Goal: Task Accomplishment & Management: Manage account settings

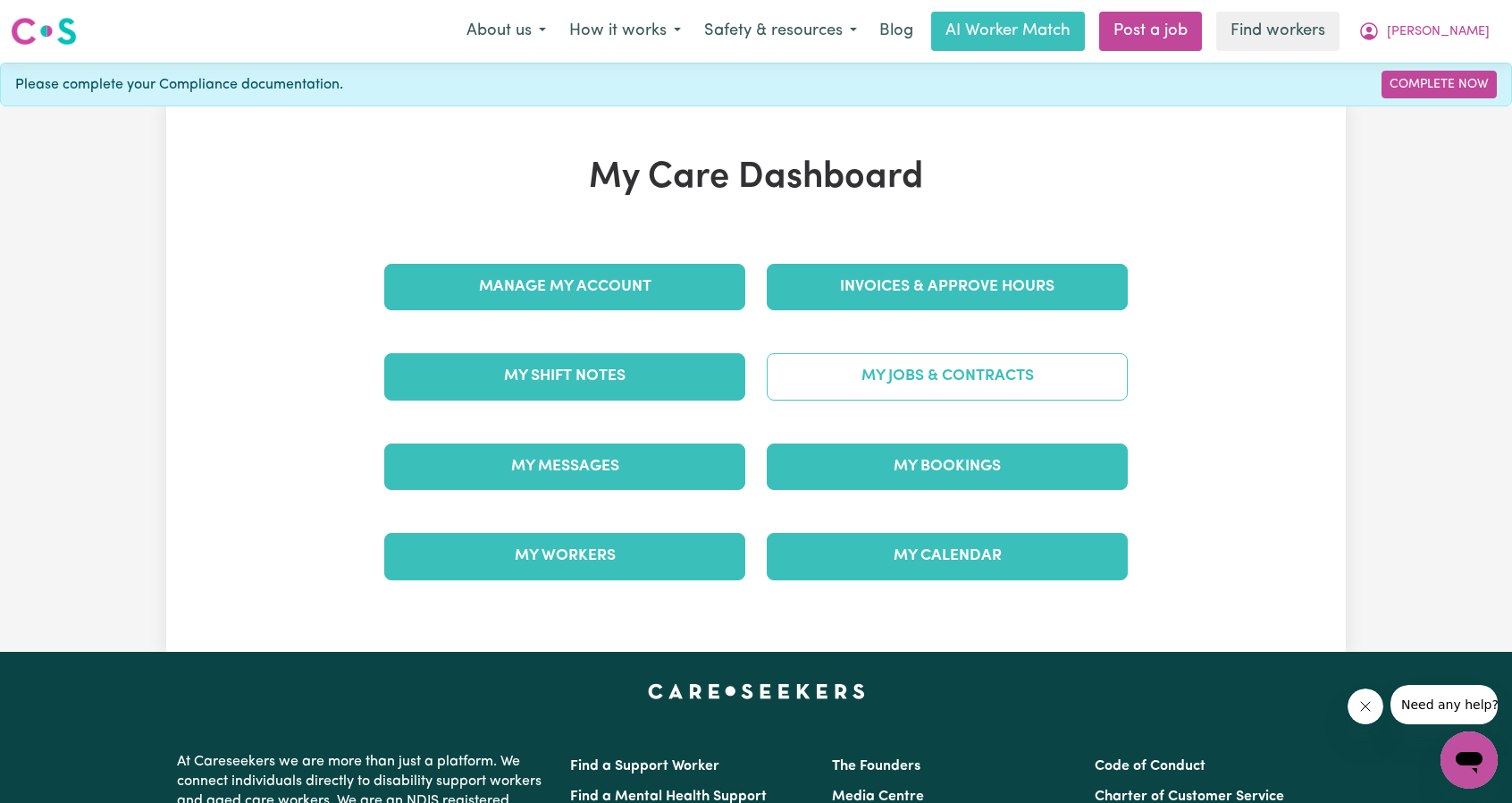
click at [914, 360] on link "My Jobs & Contracts" at bounding box center [947, 377] width 361 height 46
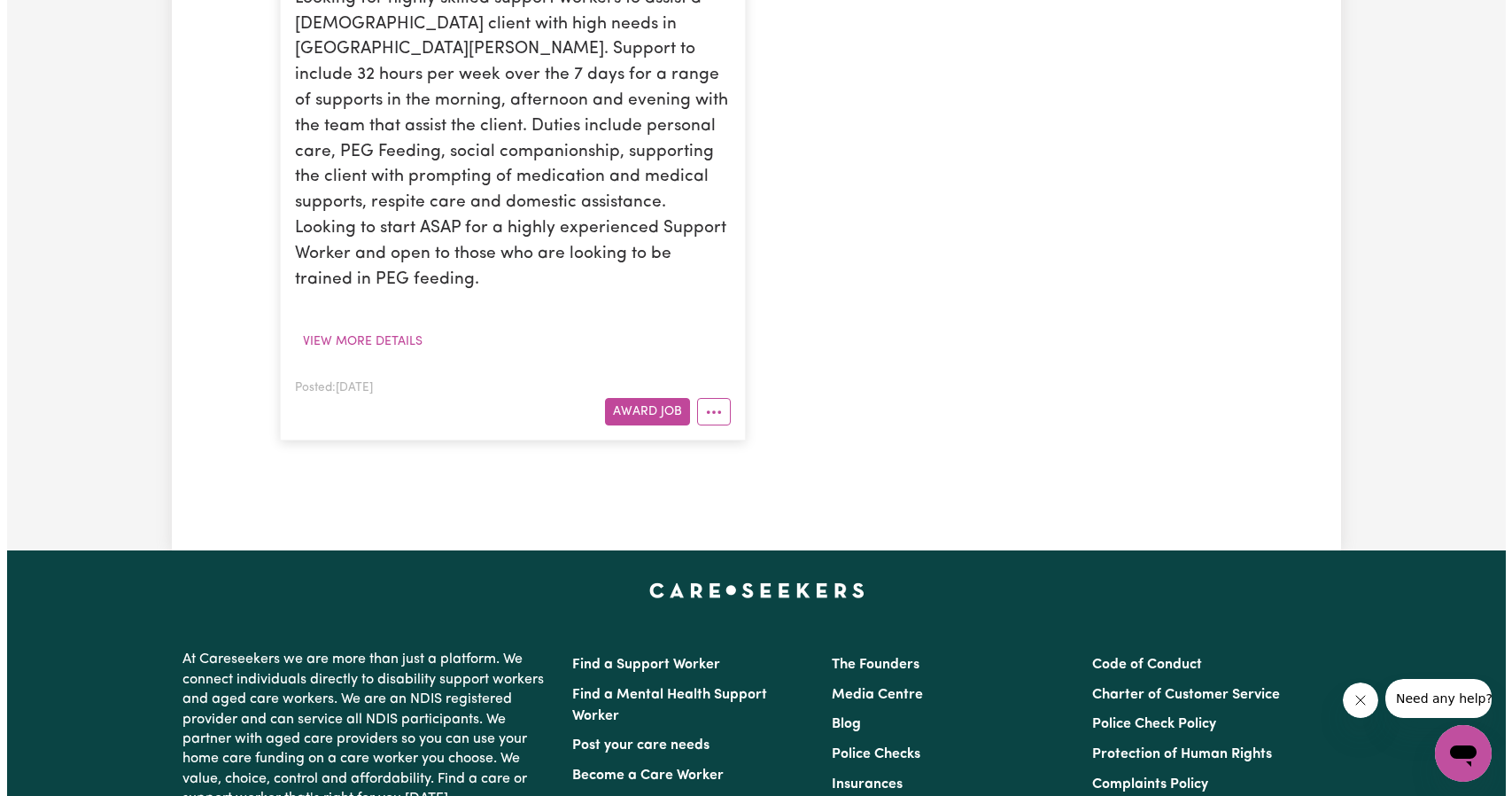
scroll to position [443, 0]
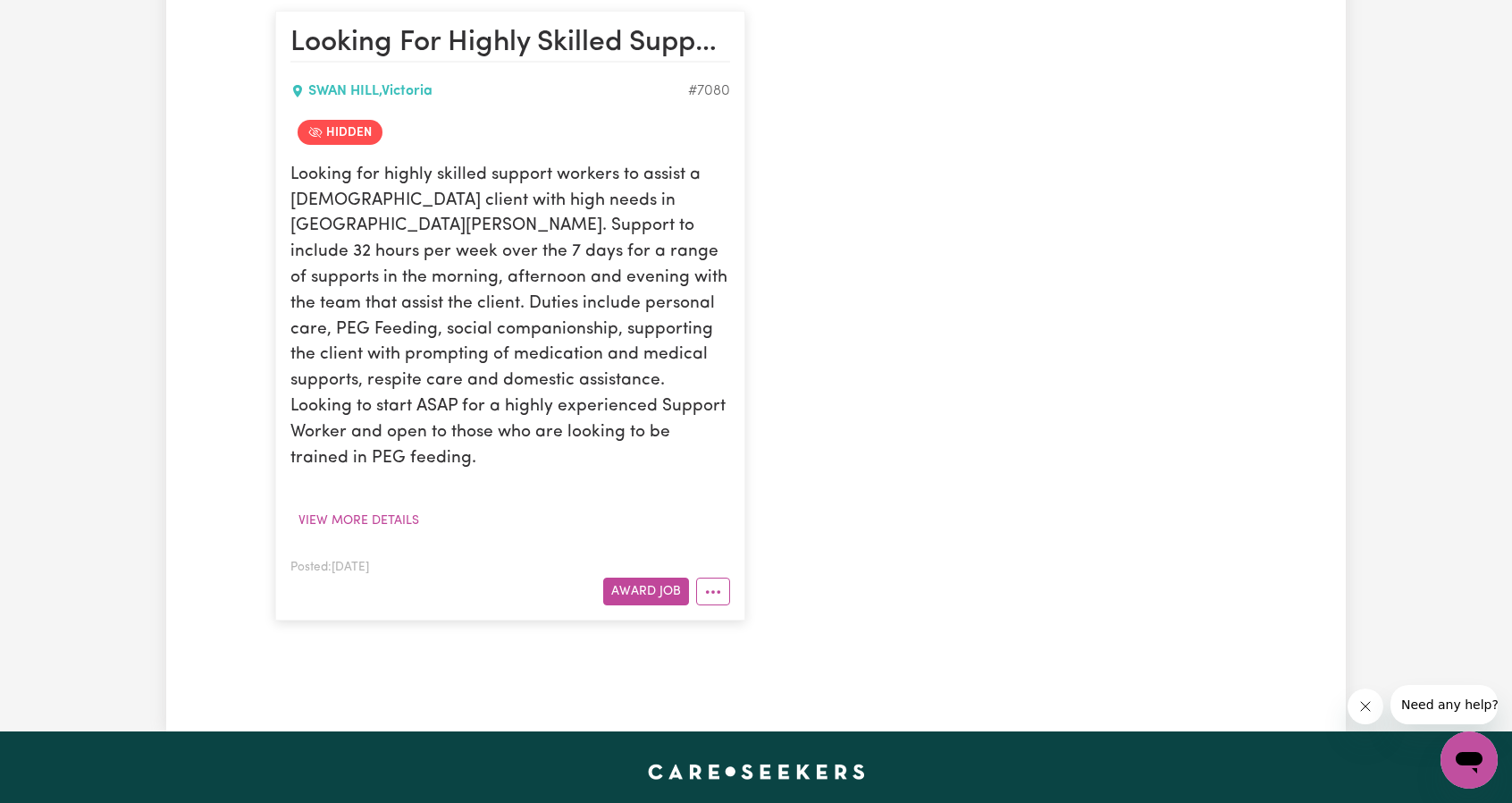
click at [701, 556] on div "Posted: [DATE] Award Job" at bounding box center [510, 580] width 440 height 49
click at [712, 577] on button "More options" at bounding box center [713, 591] width 34 height 28
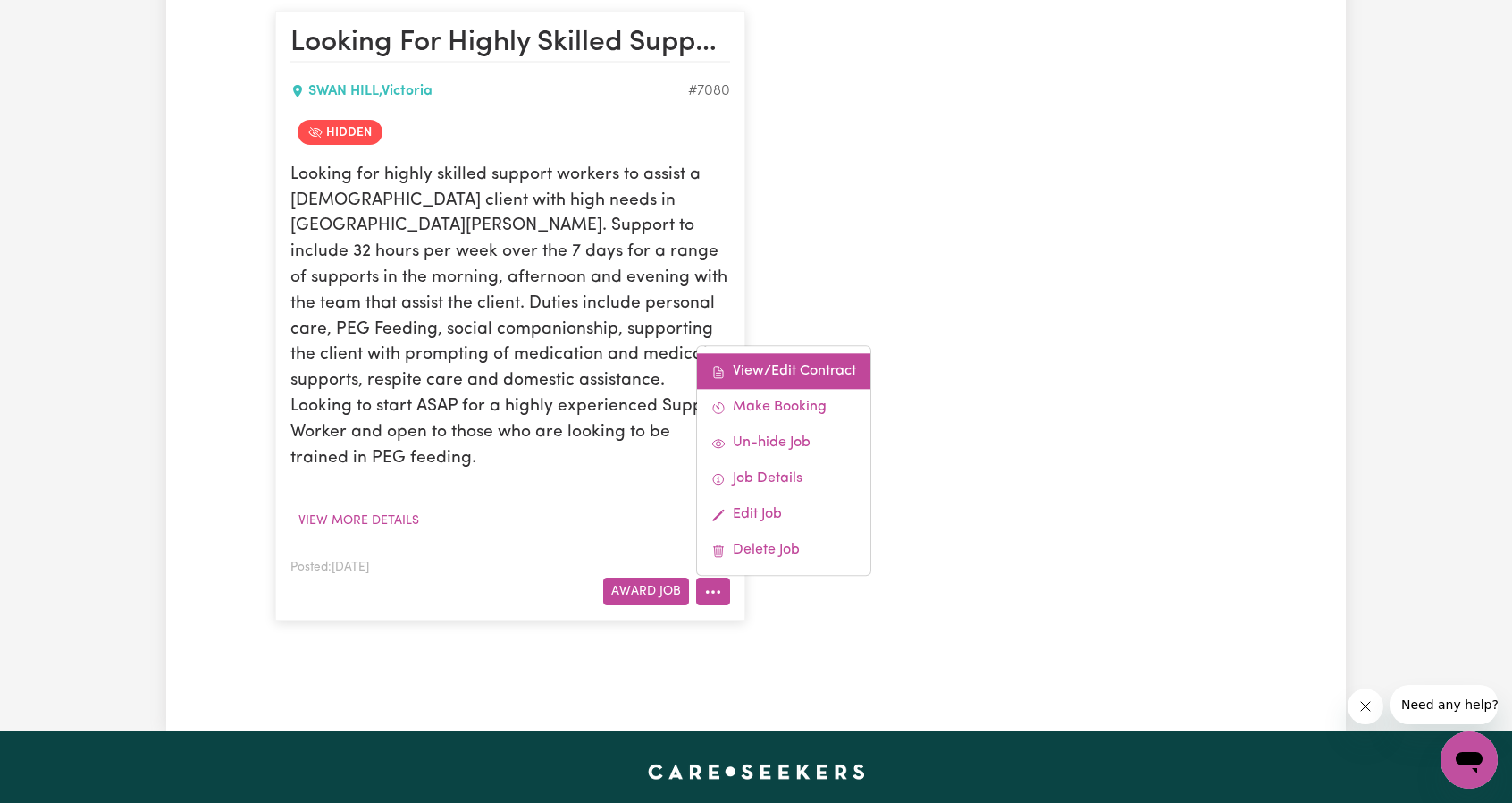
click at [804, 354] on link "View/Edit Contract" at bounding box center [784, 371] width 174 height 36
select select "WEEKDAY_DAYTIME"
select select "ASSISTANCE_SELF_CARE"
select select "ONE"
select select "[DATE]"
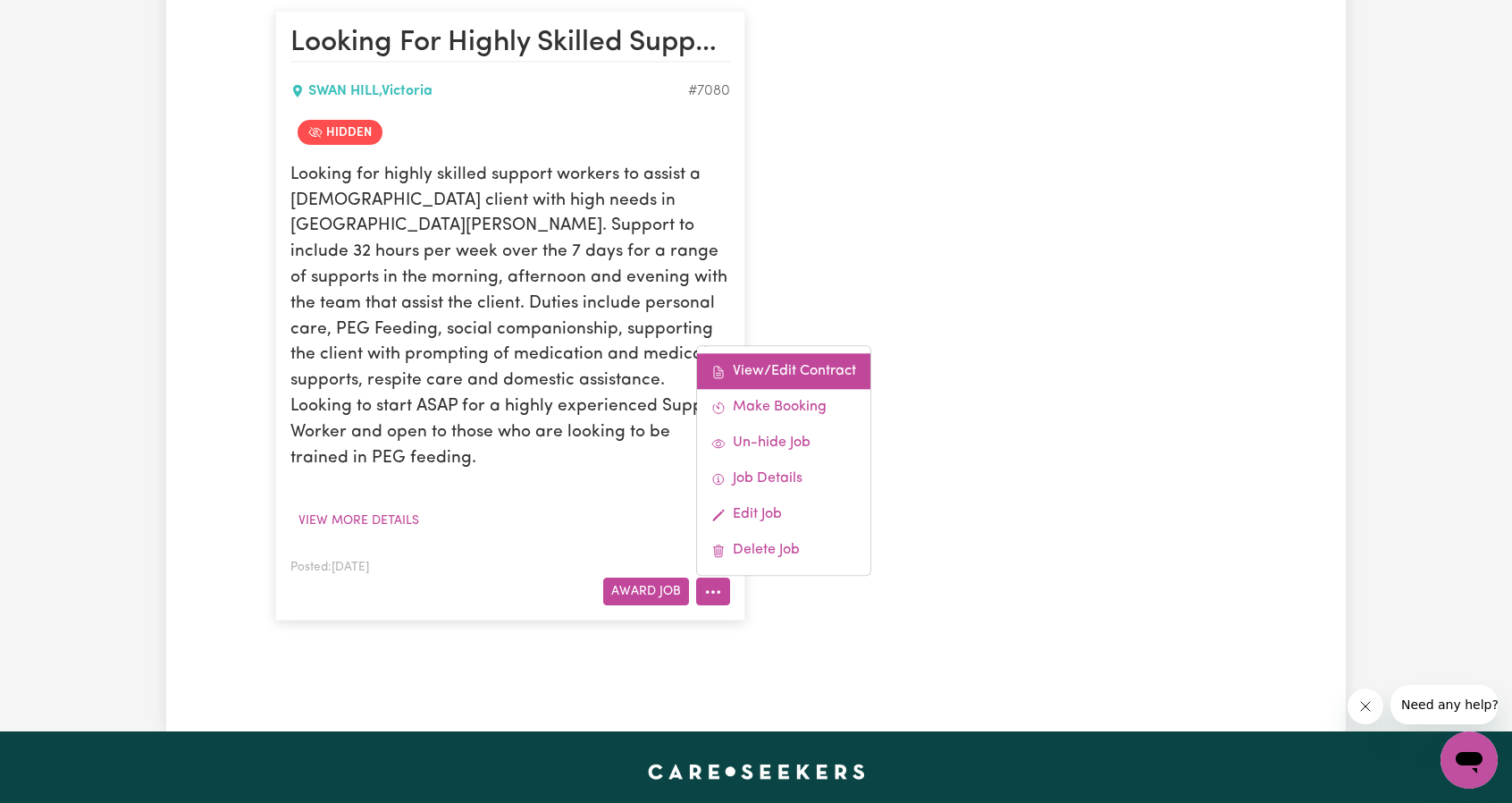
select select "ASSISTANCE_SELF_CARE"
select select "ONE"
select select "[DATE]"
select select "ASSISTANCE_SELF_CARE"
select select "ONE"
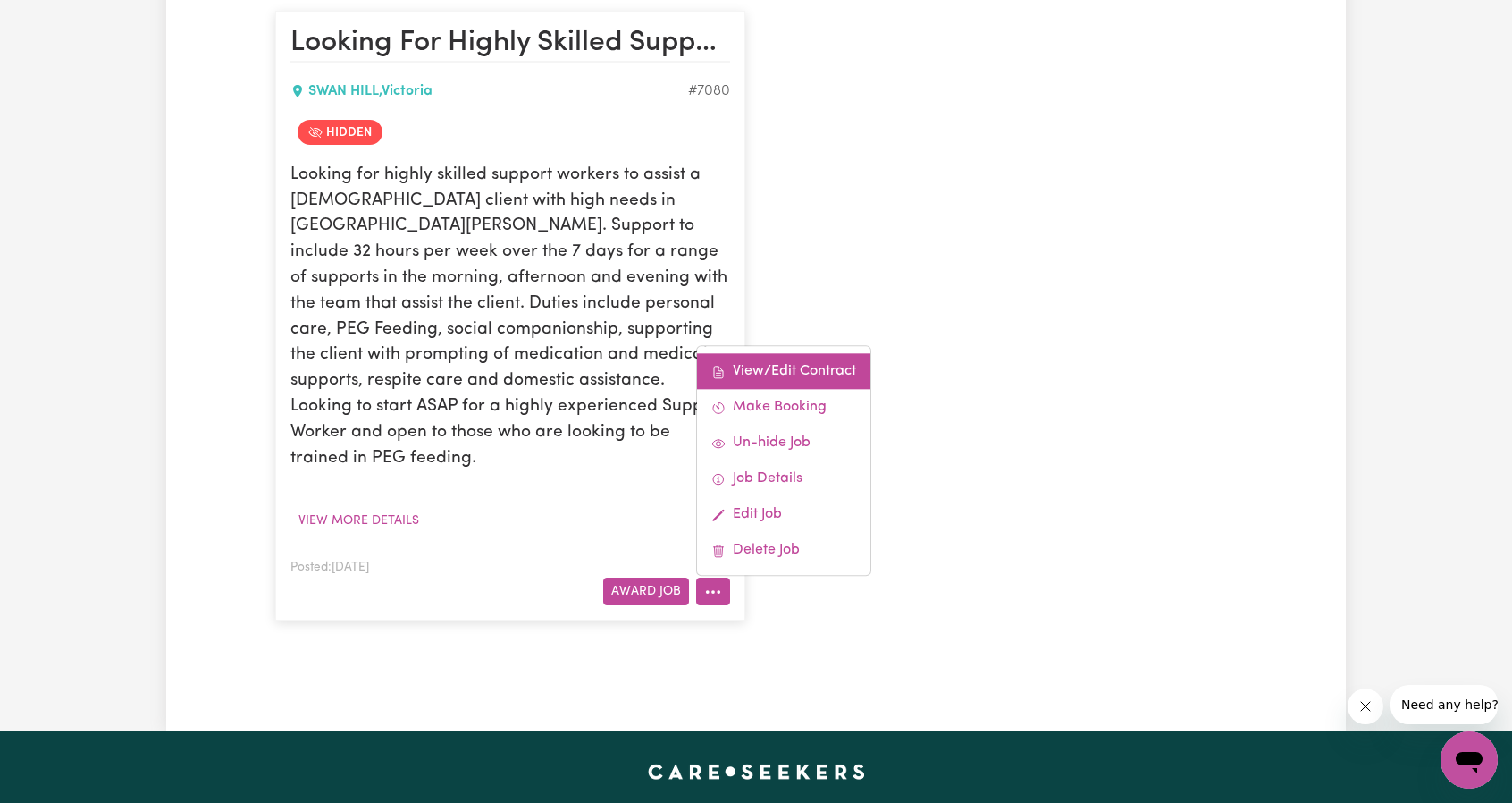
select select "PUBLIC_HOLIDAY"
select select "ASSISTANCE_SELF_CARE"
select select "ONE"
select select "WEEKDAY_EVENING"
select select "ASSISTANCE_SELF_CARE"
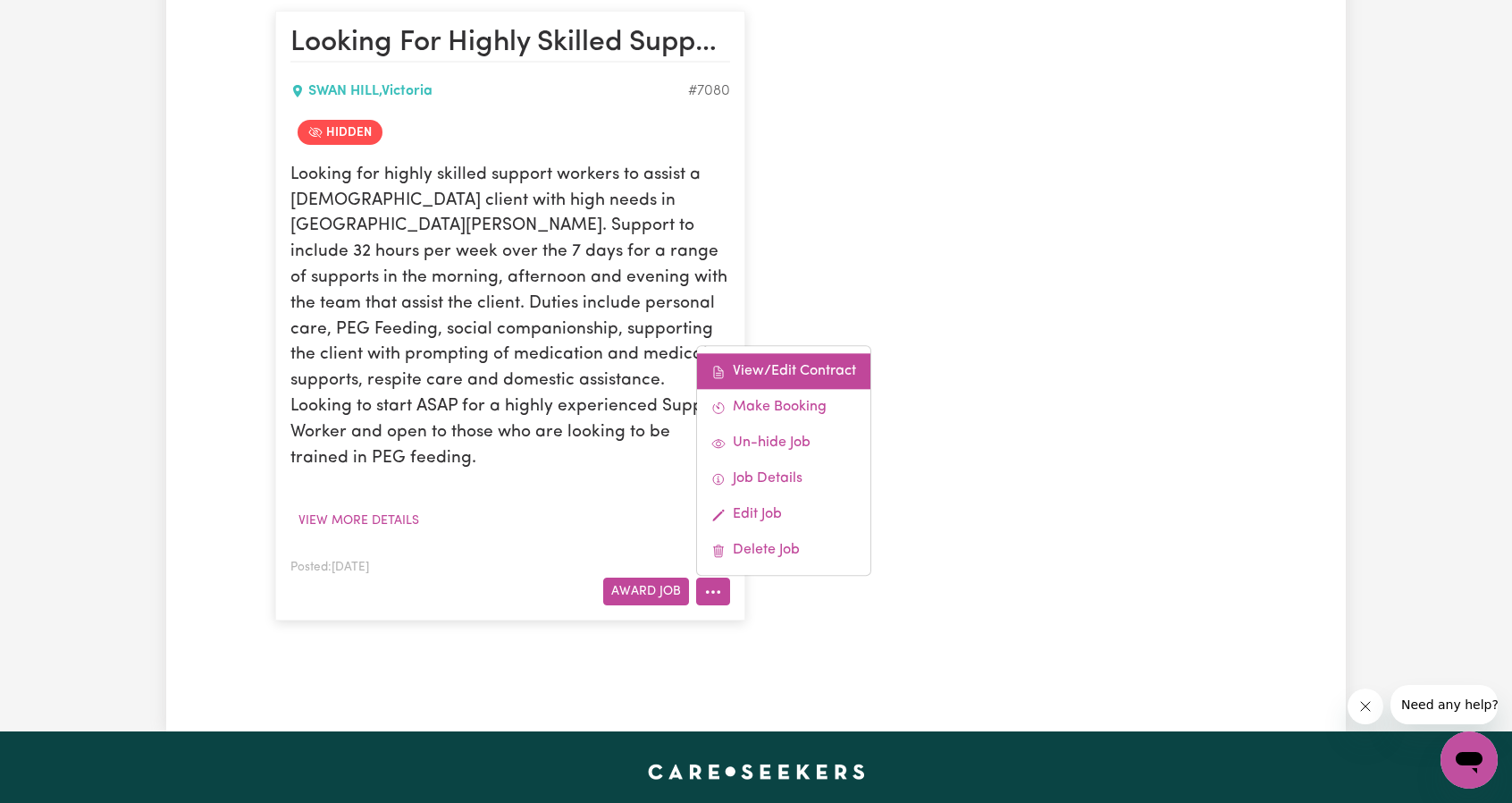
select select "ONE"
select select "OVERNIGHT_ACTIVE"
select select "OVERNIGHT_ACTIVE_STANDARD"
select select "ONE"
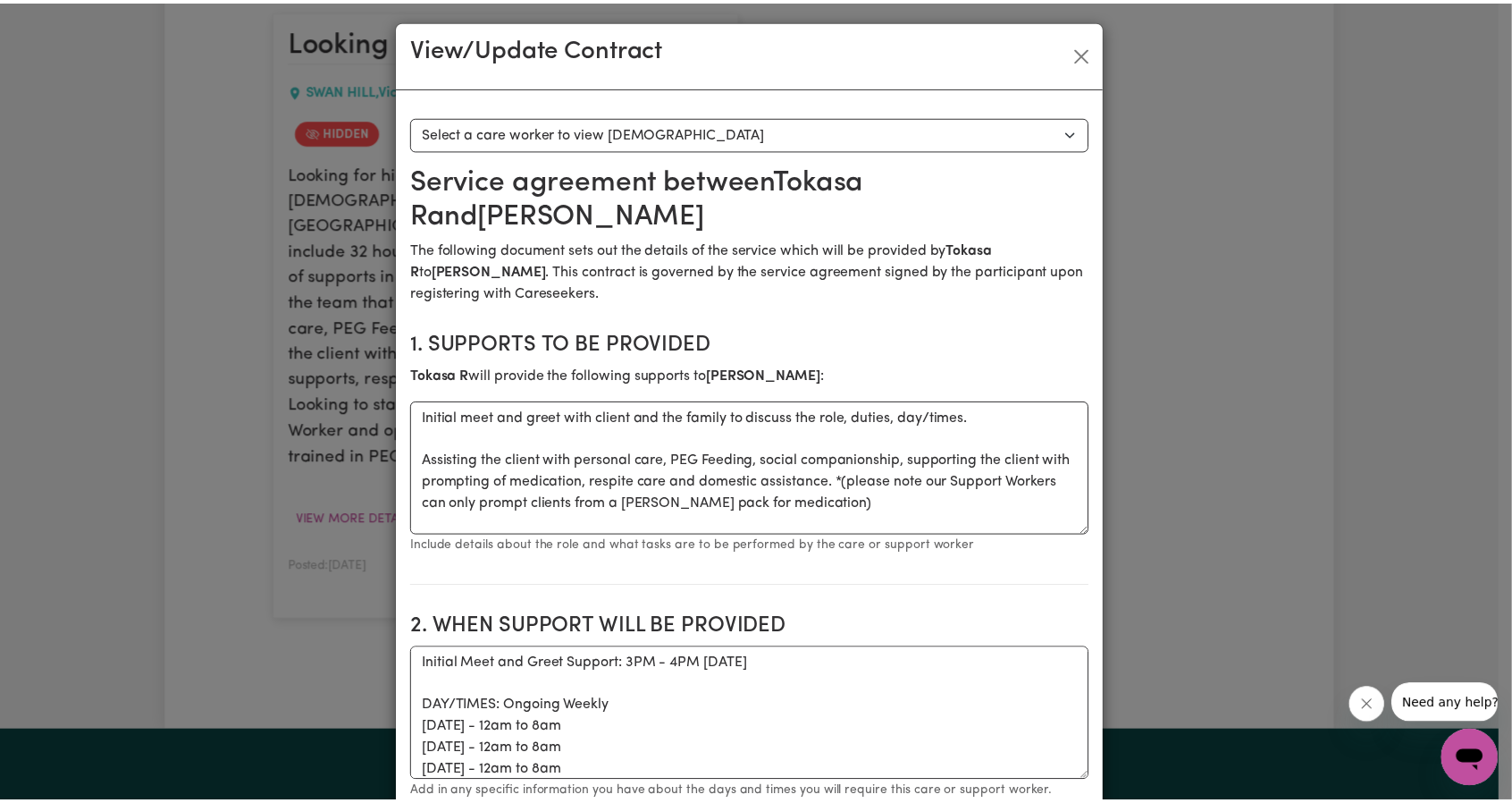
scroll to position [0, 0]
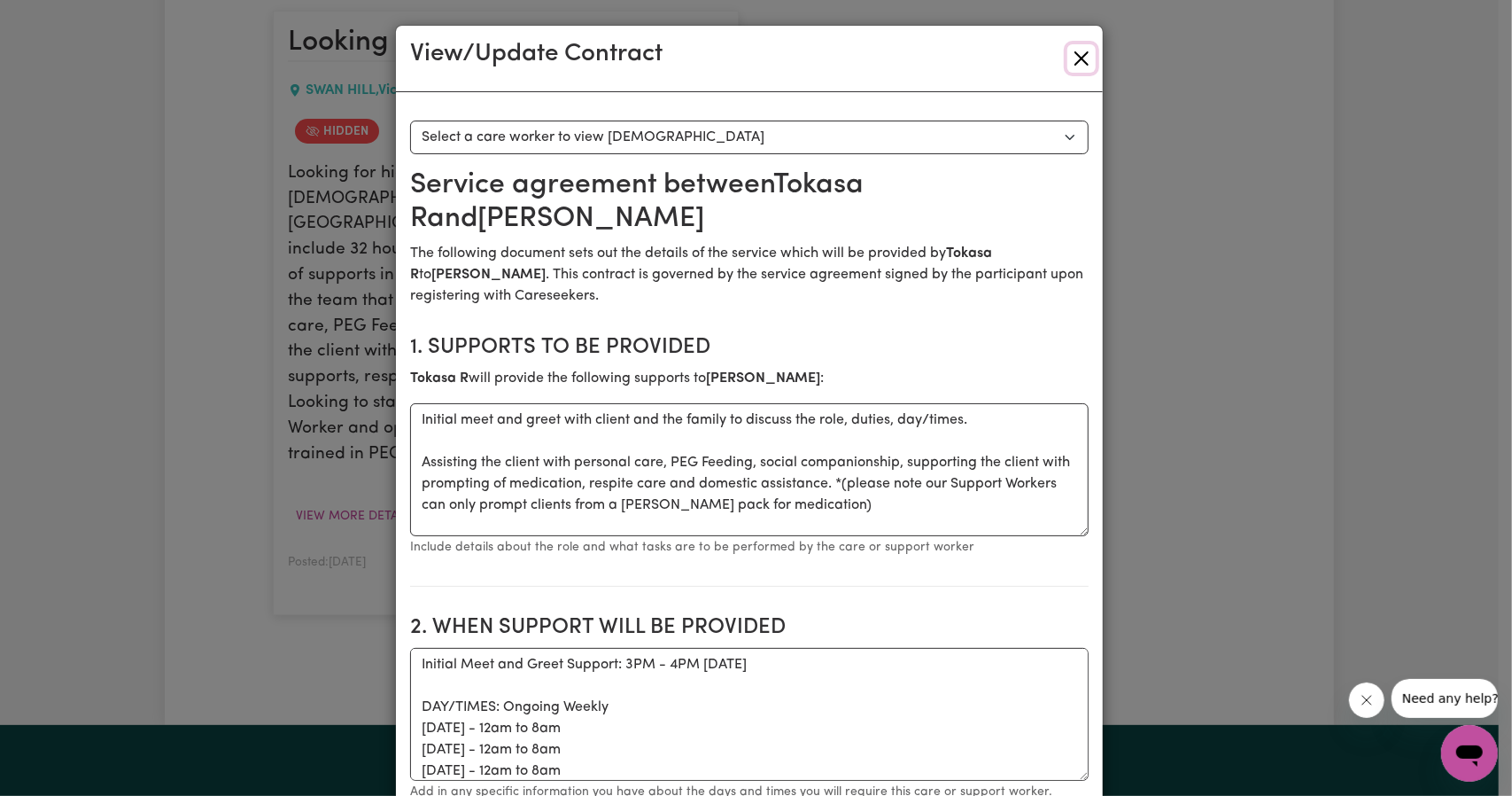
click at [1070, 67] on button "Close" at bounding box center [1082, 59] width 29 height 29
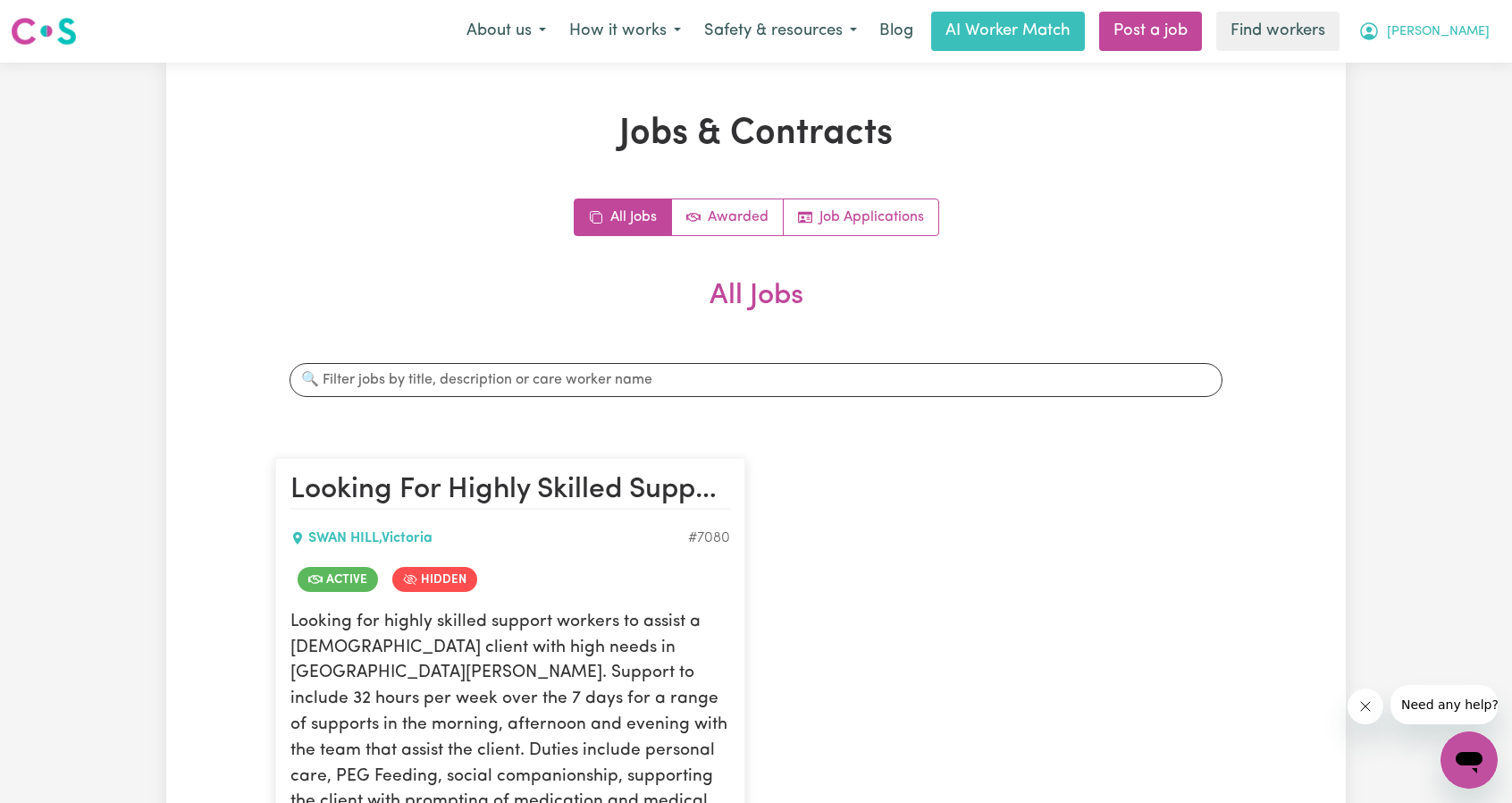
click at [1483, 20] on button "[PERSON_NAME]" at bounding box center [1424, 31] width 155 height 37
drag, startPoint x: 1445, startPoint y: 48, endPoint x: 1434, endPoint y: 58, distance: 14.9
click at [1434, 58] on link "My Dashboard" at bounding box center [1429, 69] width 141 height 34
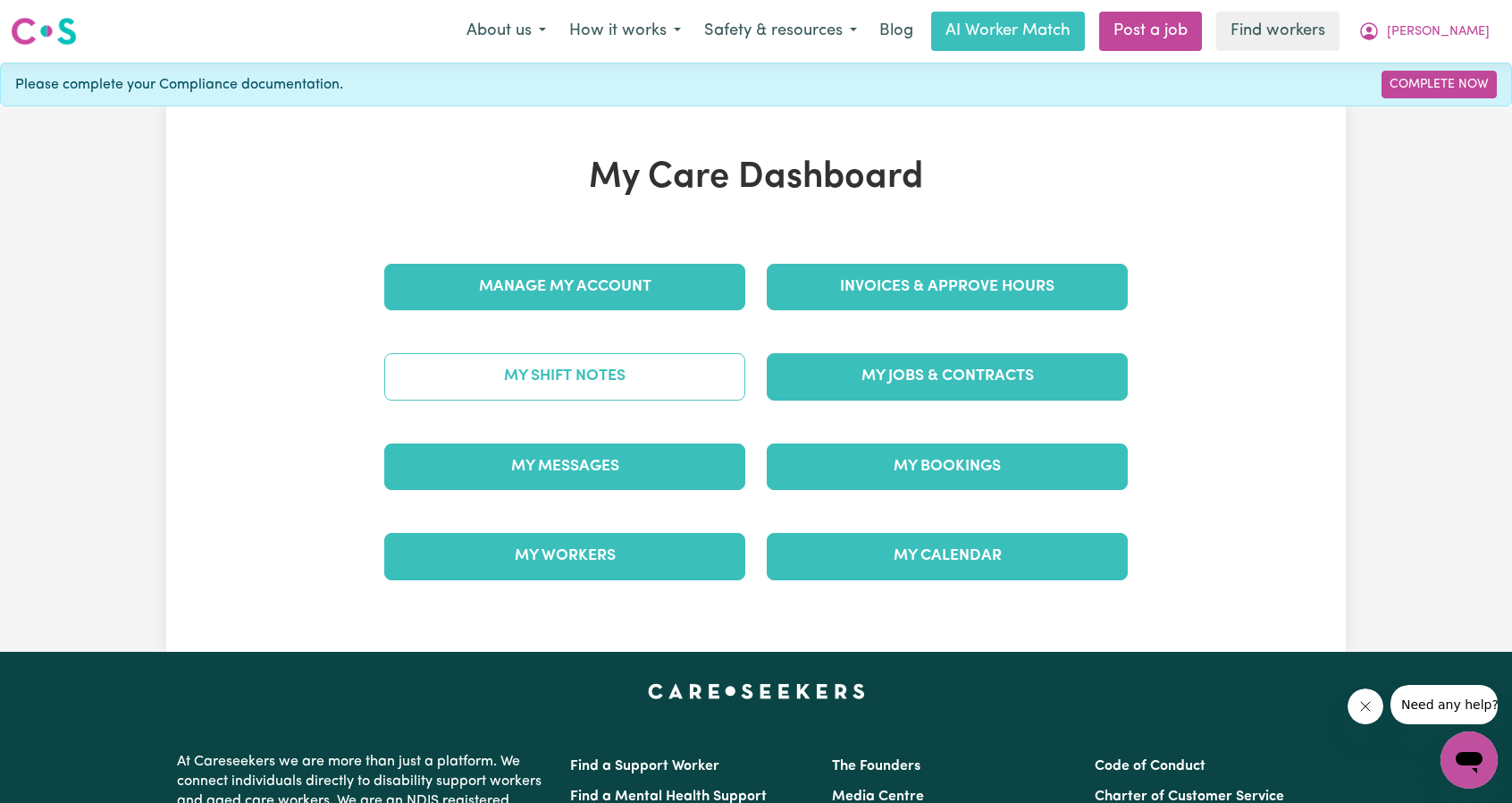
click at [623, 371] on link "My Shift Notes" at bounding box center [565, 377] width 361 height 46
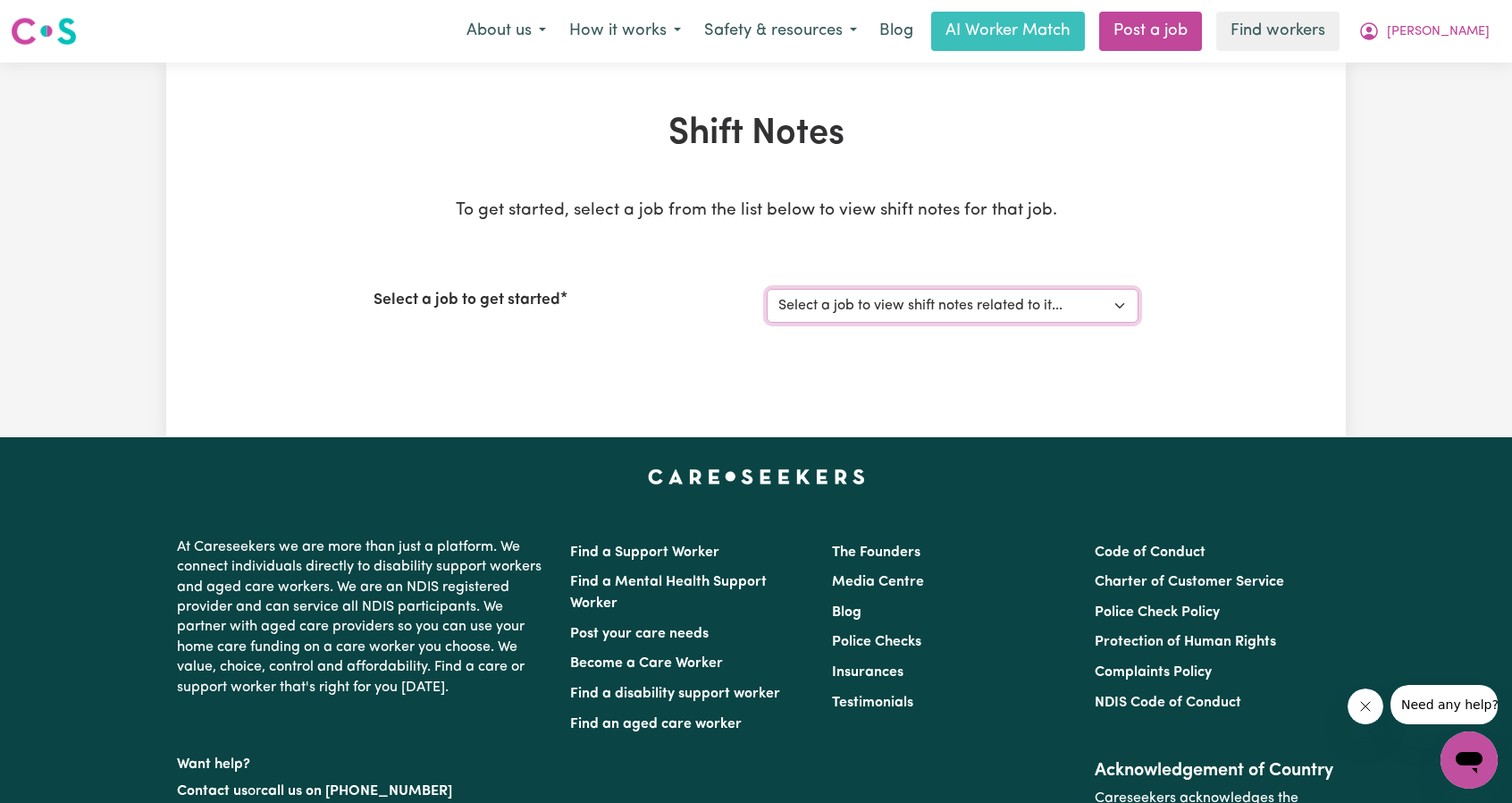
click at [837, 295] on select "Select a job to view shift notes related to it... [[PERSON_NAME]] Looking For H…" at bounding box center [952, 305] width 372 height 34
select select "7080"
click at [767, 289] on select "Select a job to view shift notes related to it... [[PERSON_NAME]] Looking For H…" at bounding box center [952, 305] width 372 height 34
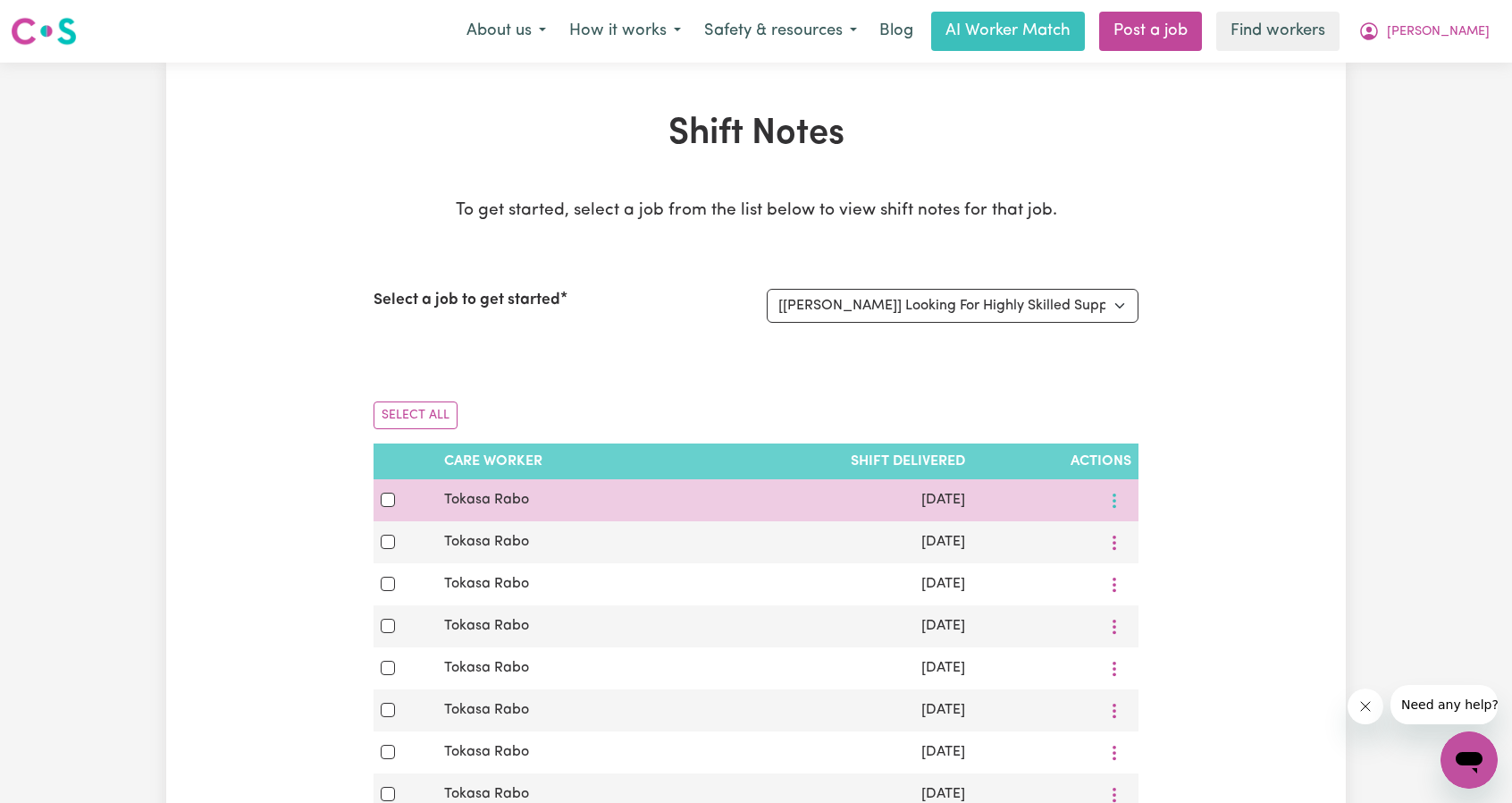
click at [1123, 501] on button "More options" at bounding box center [1114, 499] width 34 height 28
click at [1136, 527] on link "View Shift Note" at bounding box center [1173, 541] width 148 height 36
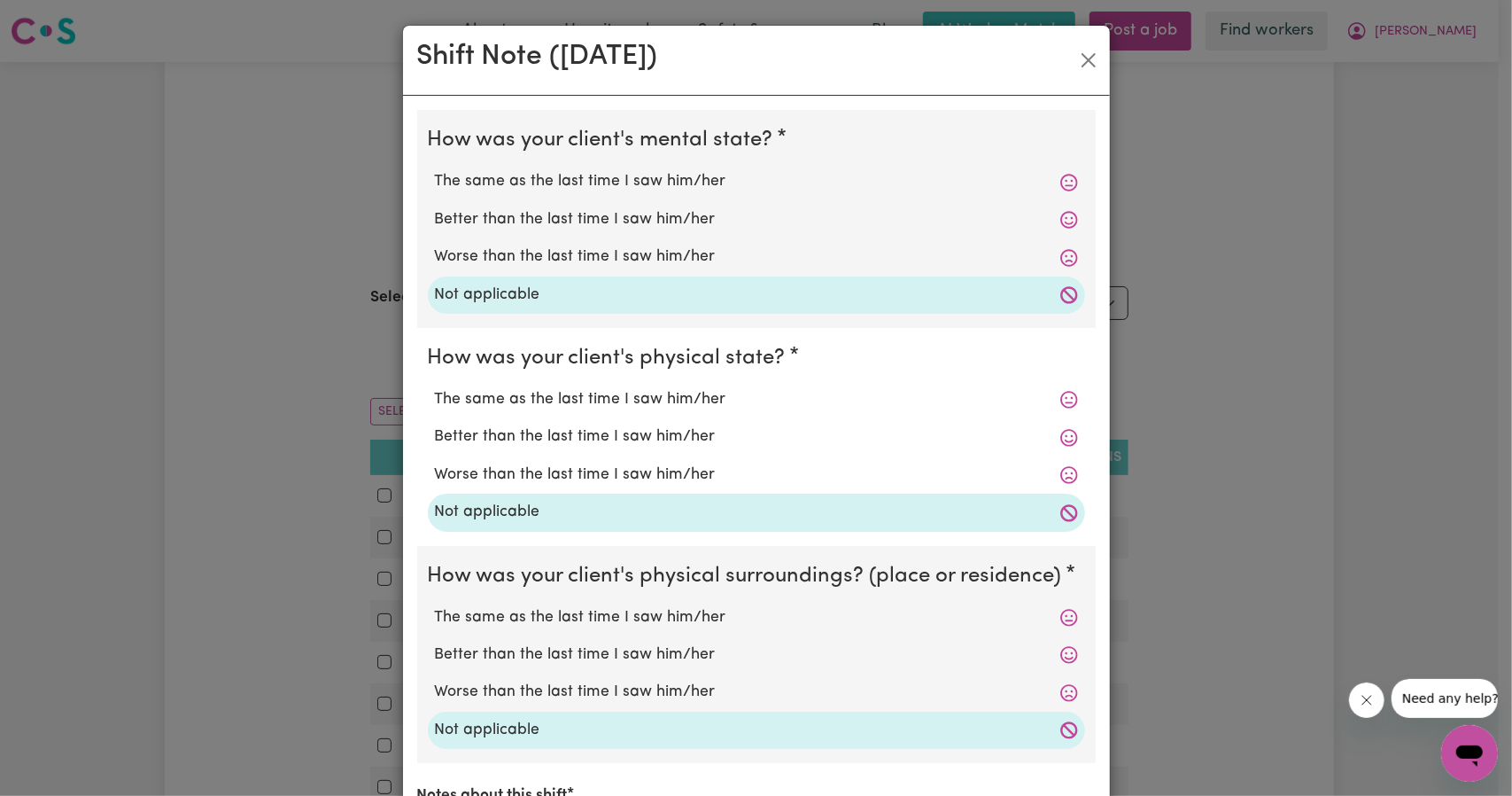
scroll to position [354, 0]
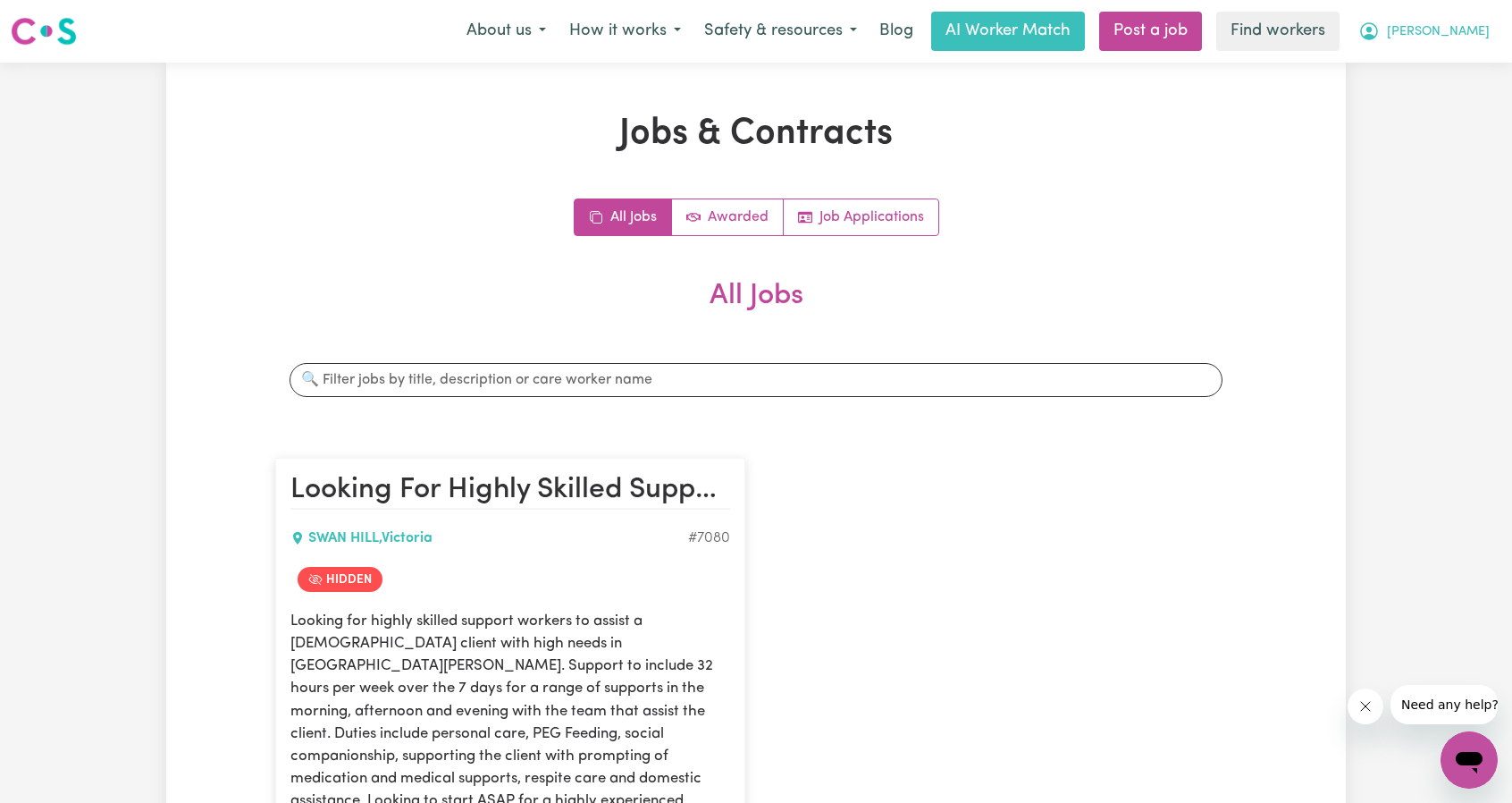
click at [1485, 28] on span "[PERSON_NAME]" at bounding box center [1438, 32] width 103 height 19
click at [1462, 61] on link "My Dashboard" at bounding box center [1429, 69] width 141 height 34
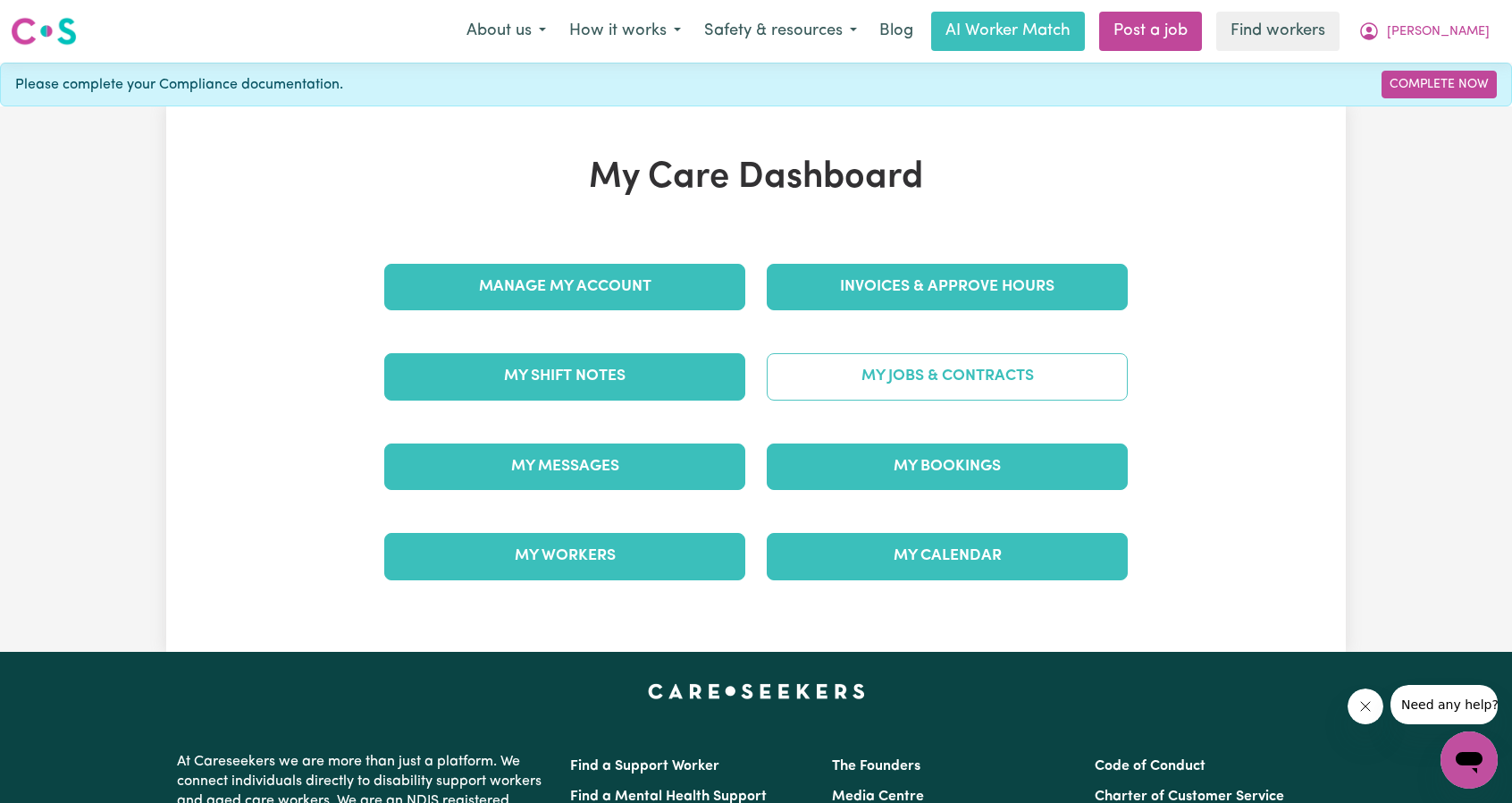
click at [849, 369] on link "My Jobs & Contracts" at bounding box center [947, 377] width 361 height 46
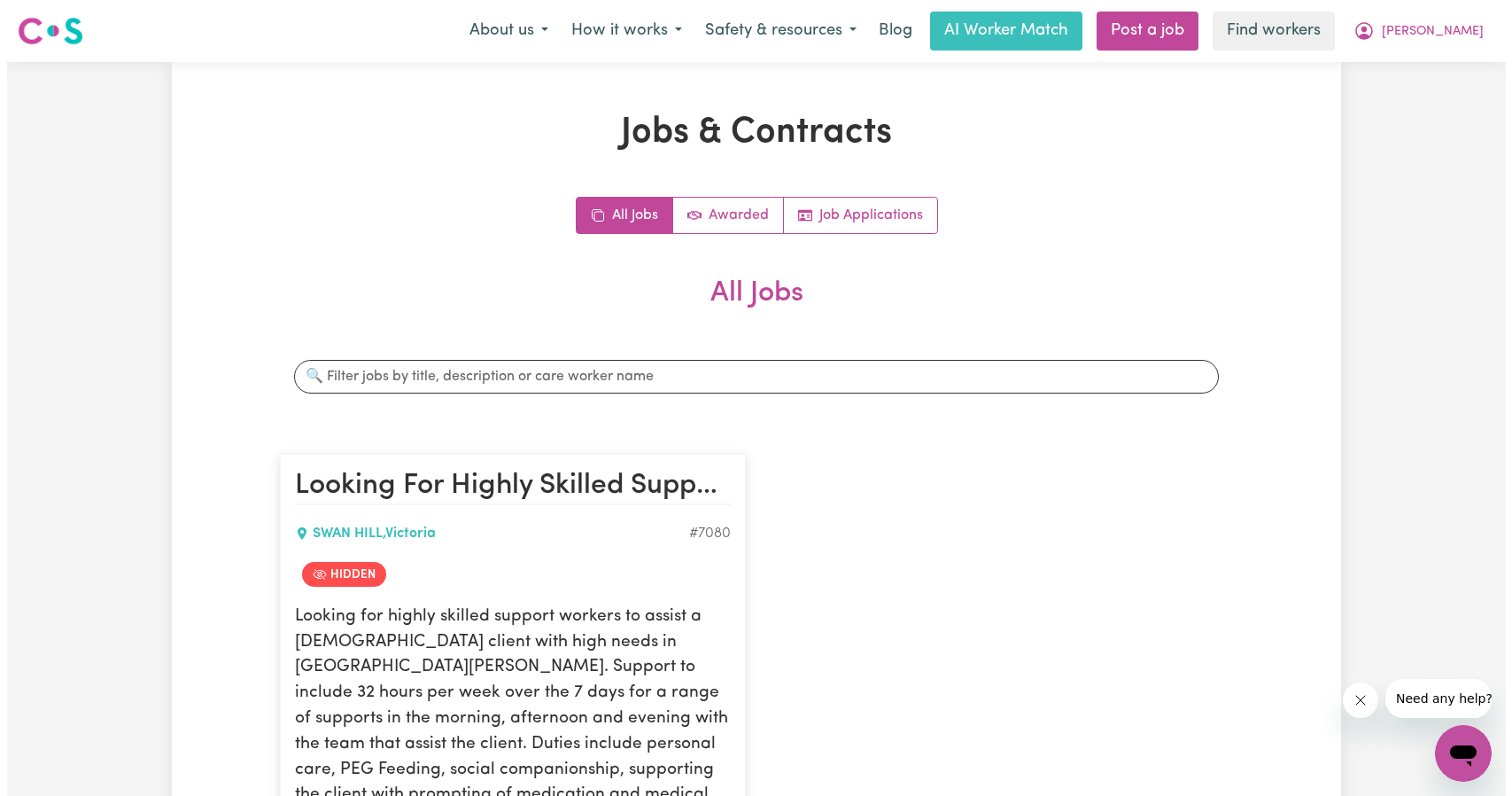
scroll to position [354, 0]
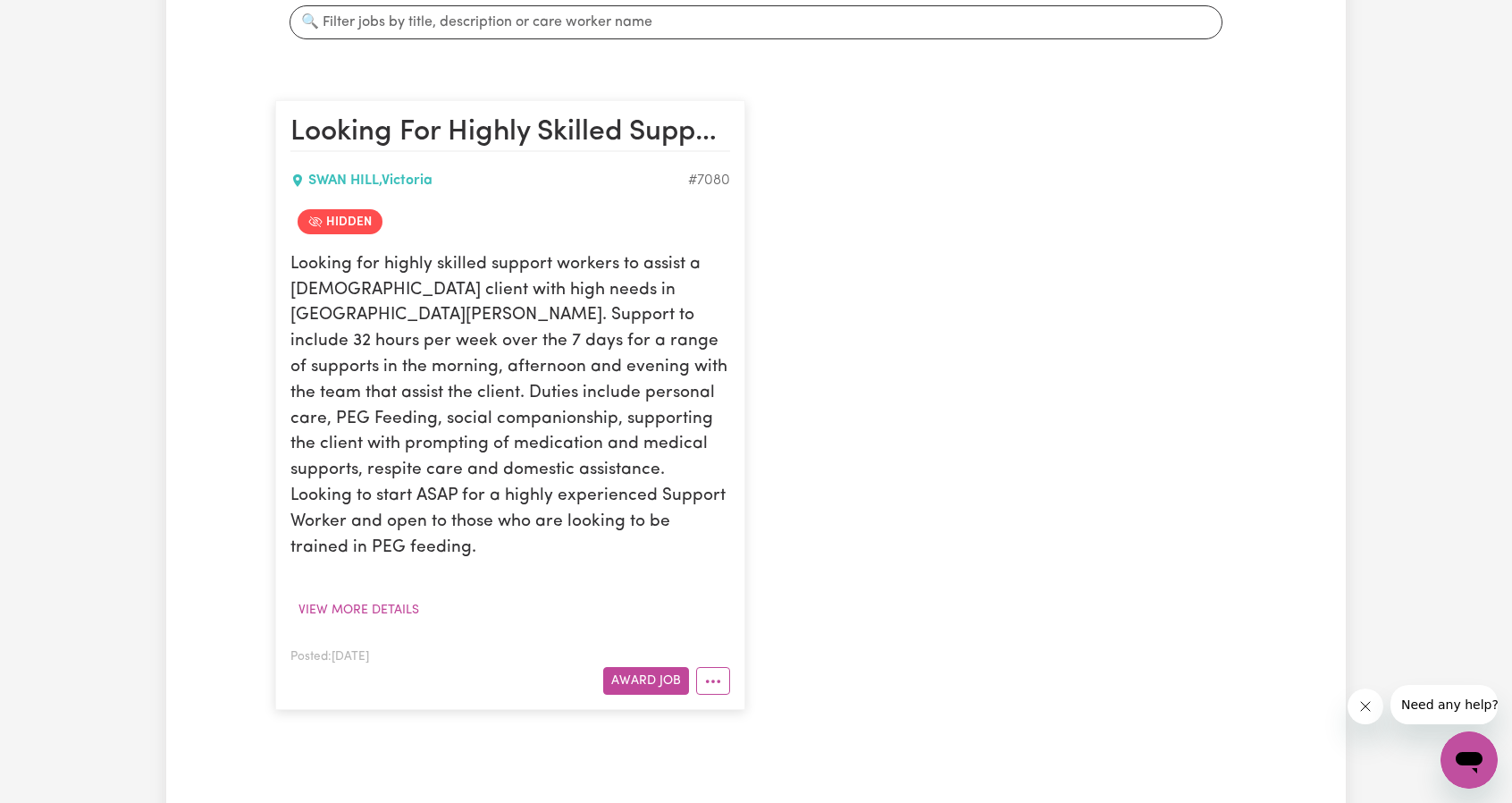
click at [731, 667] on article "Looking For Highly Skilled Support Workers To Assist 32hours/week - Swan Hill, …" at bounding box center [510, 404] width 470 height 610
click at [721, 667] on button "More options" at bounding box center [713, 680] width 34 height 28
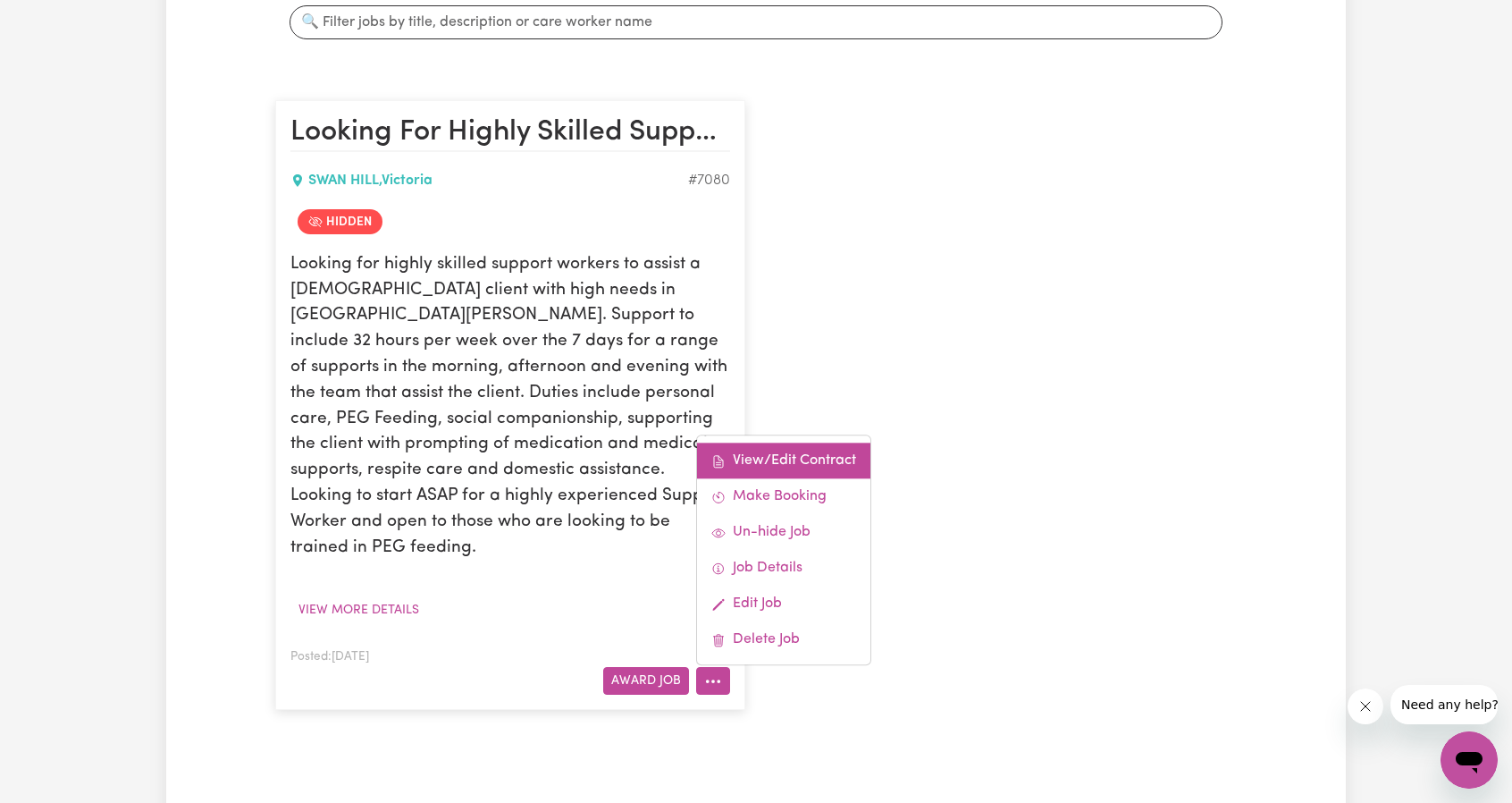
click at [809, 444] on link "View/Edit Contract" at bounding box center [784, 461] width 174 height 36
select select "WEEKDAY_DAYTIME"
select select "ASSISTANCE_SELF_CARE"
select select "ONE"
select select "[DATE]"
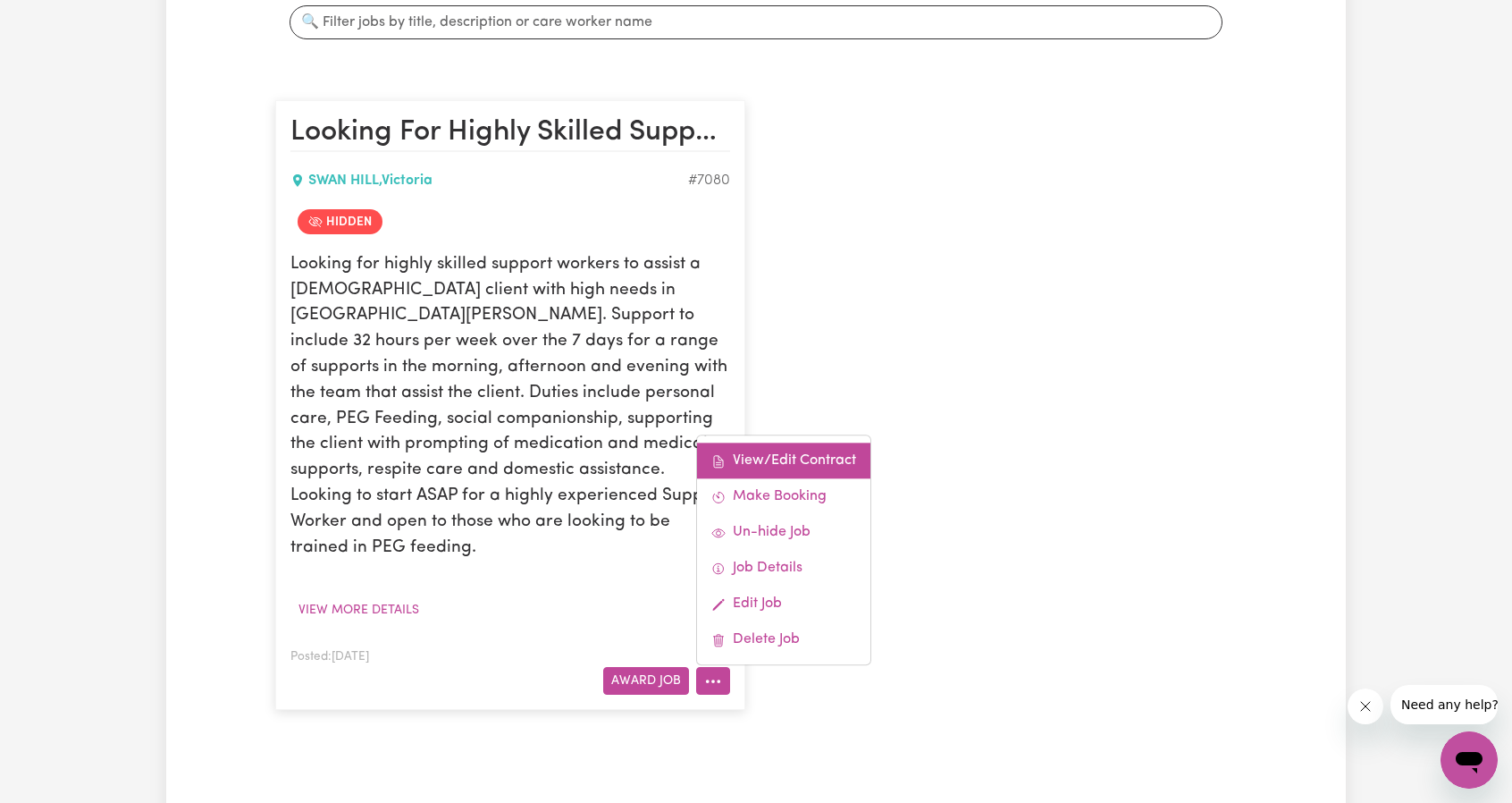
select select "ASSISTANCE_SELF_CARE"
select select "ONE"
select select "[DATE]"
select select "ASSISTANCE_SELF_CARE"
select select "ONE"
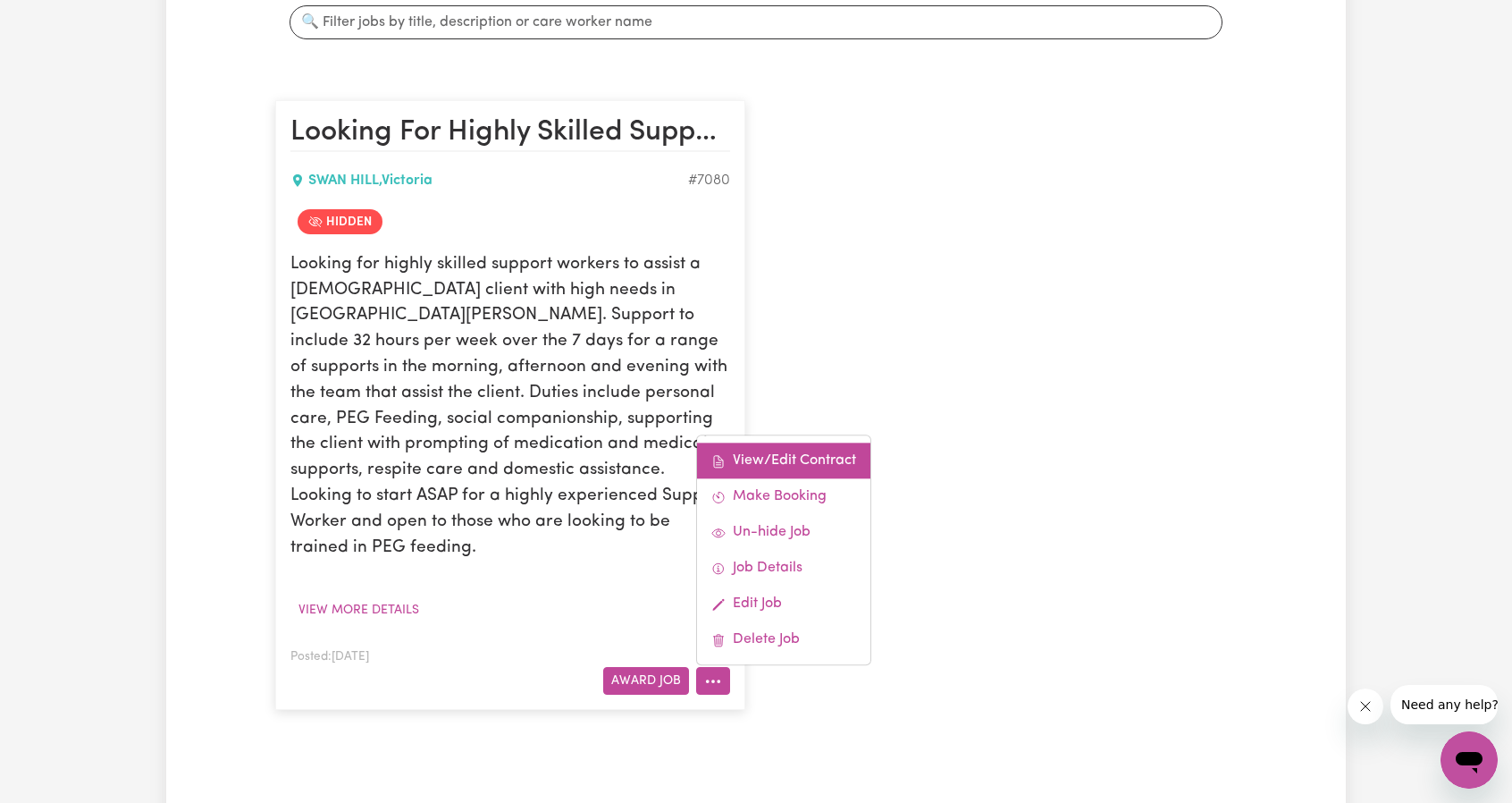
select select "PUBLIC_HOLIDAY"
select select "ASSISTANCE_SELF_CARE"
select select "ONE"
select select "WEEKDAY_EVENING"
select select "ASSISTANCE_SELF_CARE"
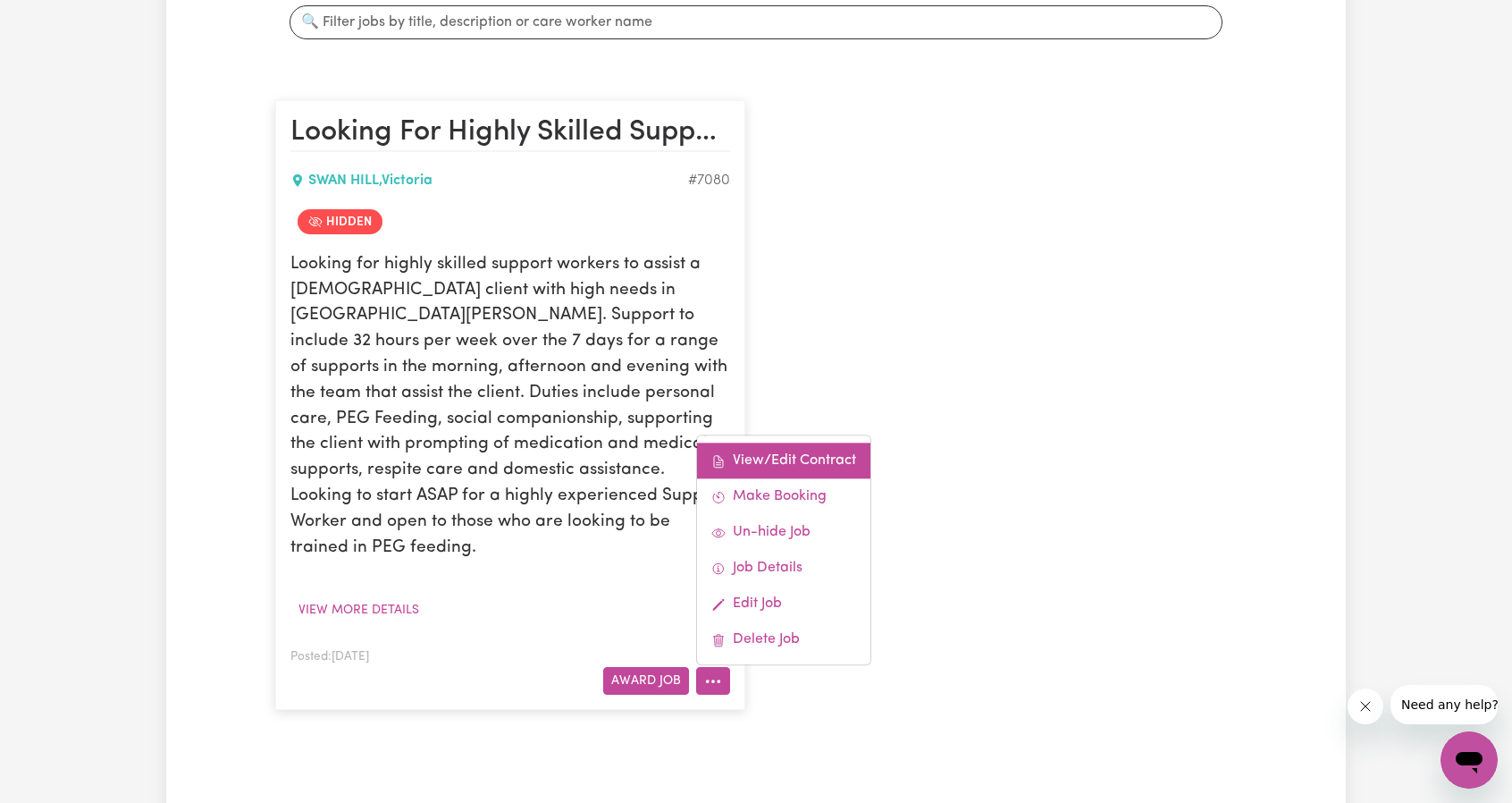
select select "ONE"
select select "OVERNIGHT_ACTIVE"
select select "OVERNIGHT_ACTIVE_STANDARD"
select select "ONE"
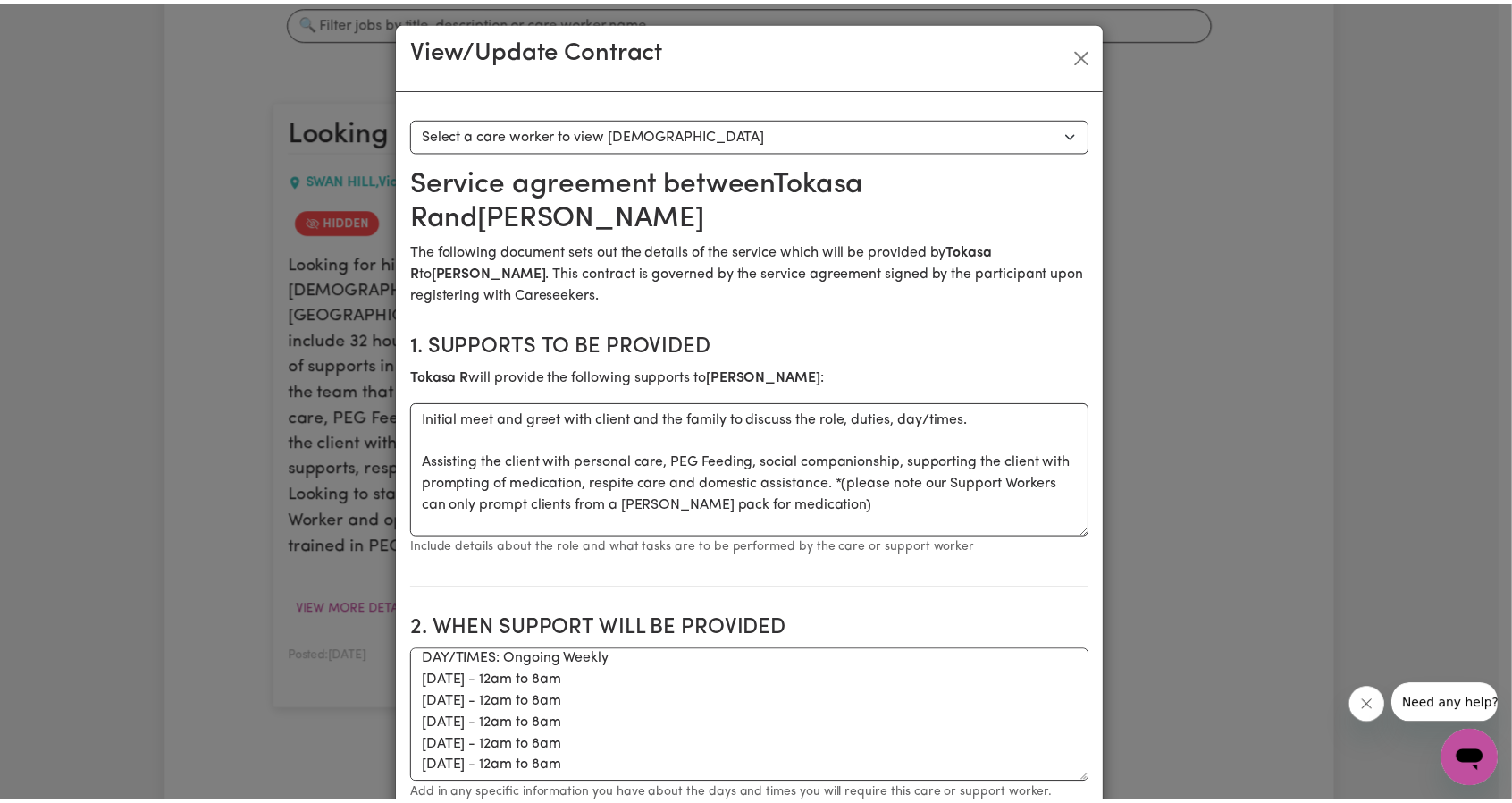
scroll to position [0, 0]
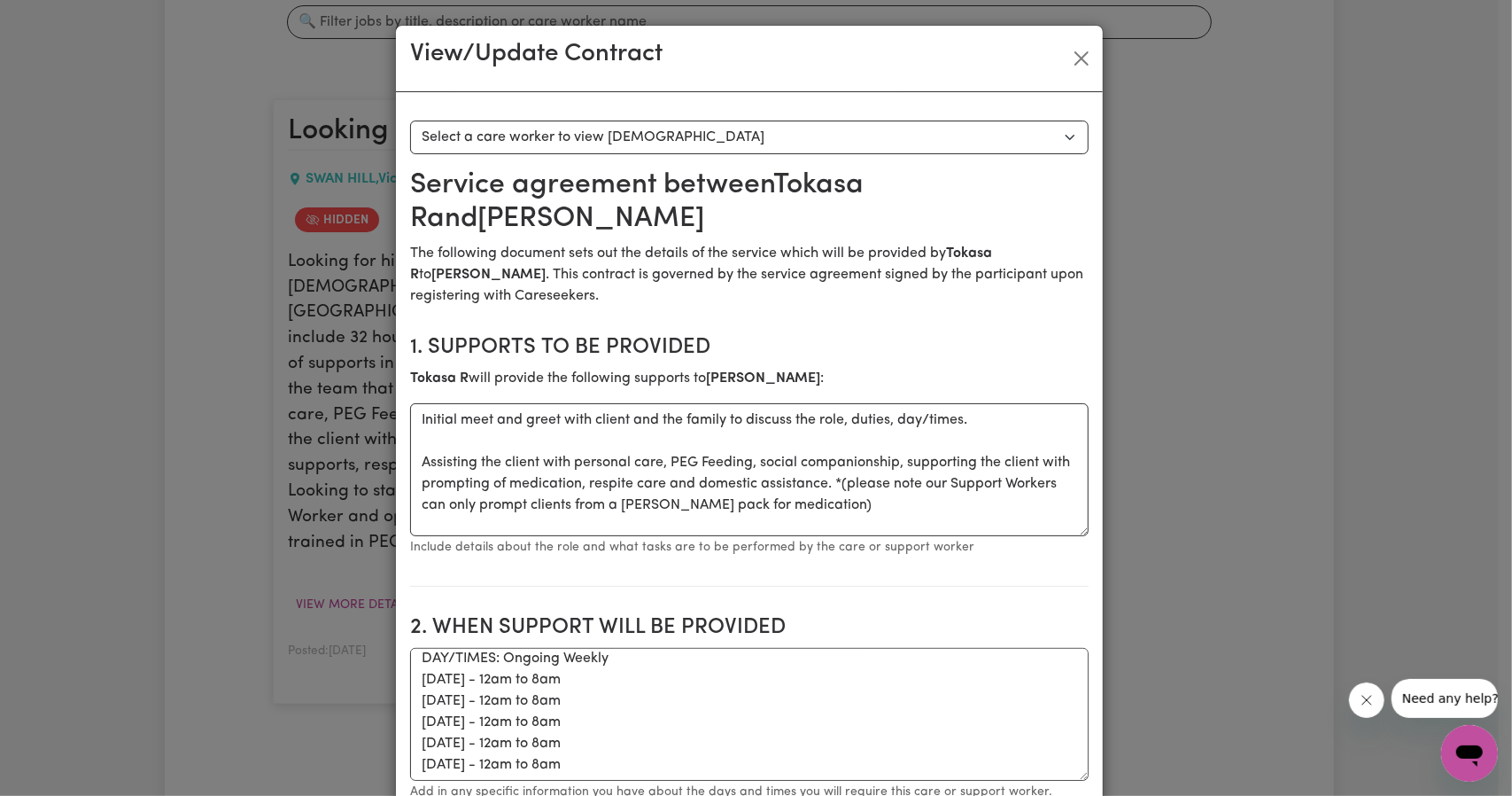
click at [721, 147] on select "Select a care worker to view contract #6460 - Tokasa R (contract terminated)" at bounding box center [749, 137] width 679 height 33
select select "6072"
click at [410, 121] on select "Select a care worker to view contract #6460 - Tokasa R (contract terminated)" at bounding box center [749, 137] width 679 height 33
click at [1077, 42] on div "View/Update Contract" at bounding box center [749, 59] width 707 height 67
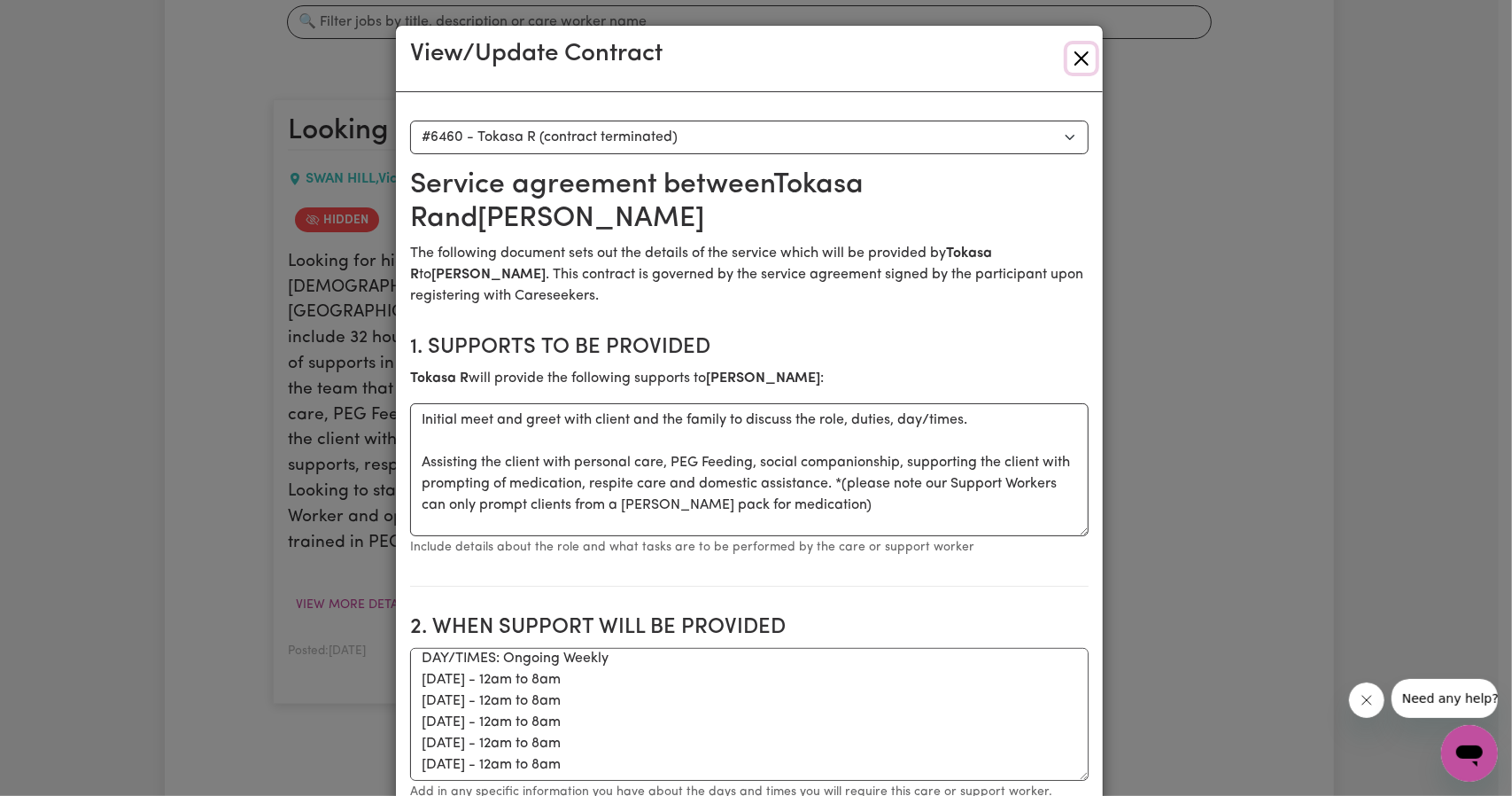
click at [1067, 58] on button "Close" at bounding box center [1082, 59] width 29 height 29
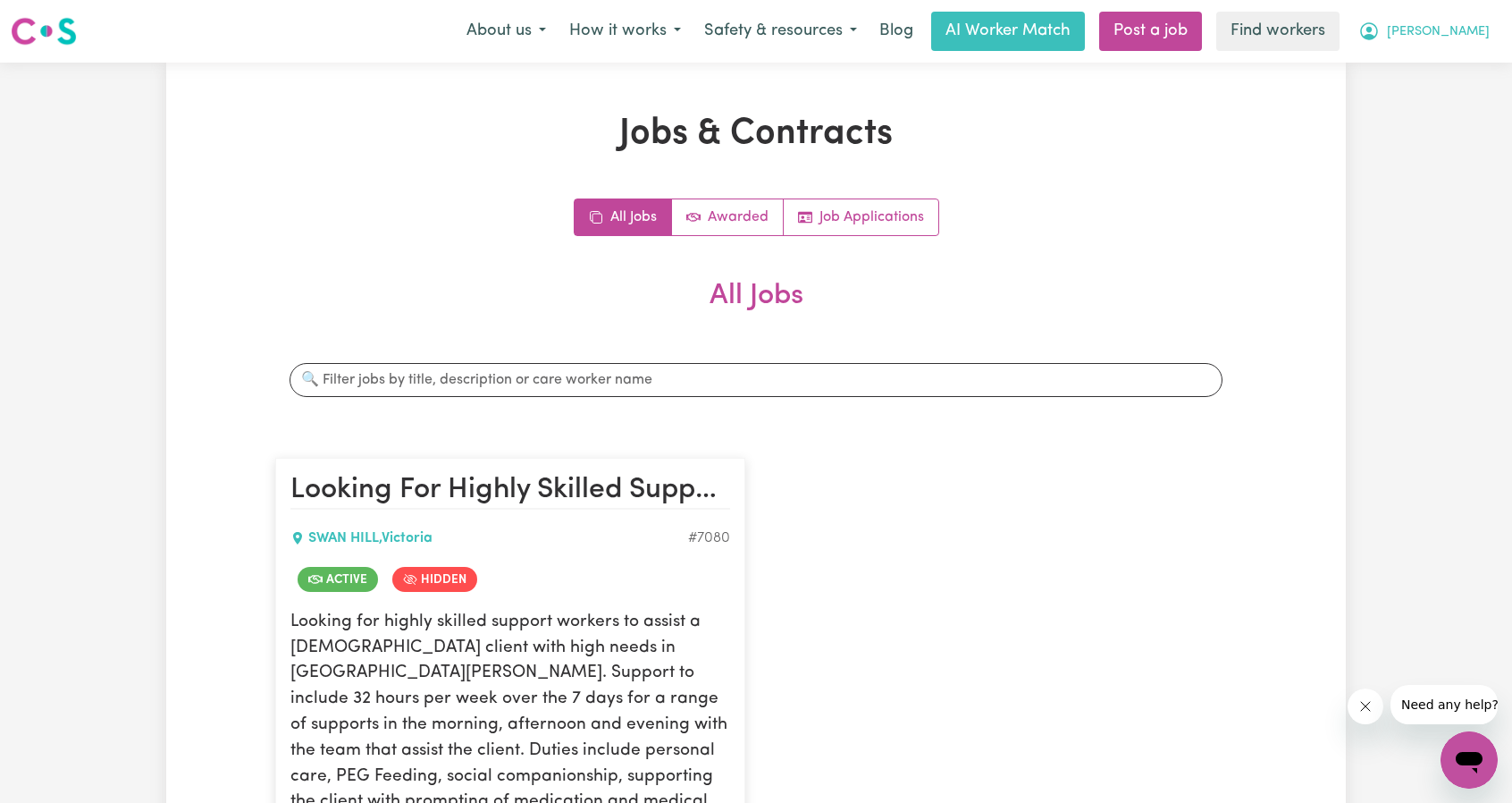
click at [1380, 31] on icon "My Account" at bounding box center [1369, 31] width 21 height 21
drag, startPoint x: 1445, startPoint y: 47, endPoint x: 1441, endPoint y: 61, distance: 14.6
click at [1441, 61] on link "My Dashboard" at bounding box center [1429, 69] width 141 height 34
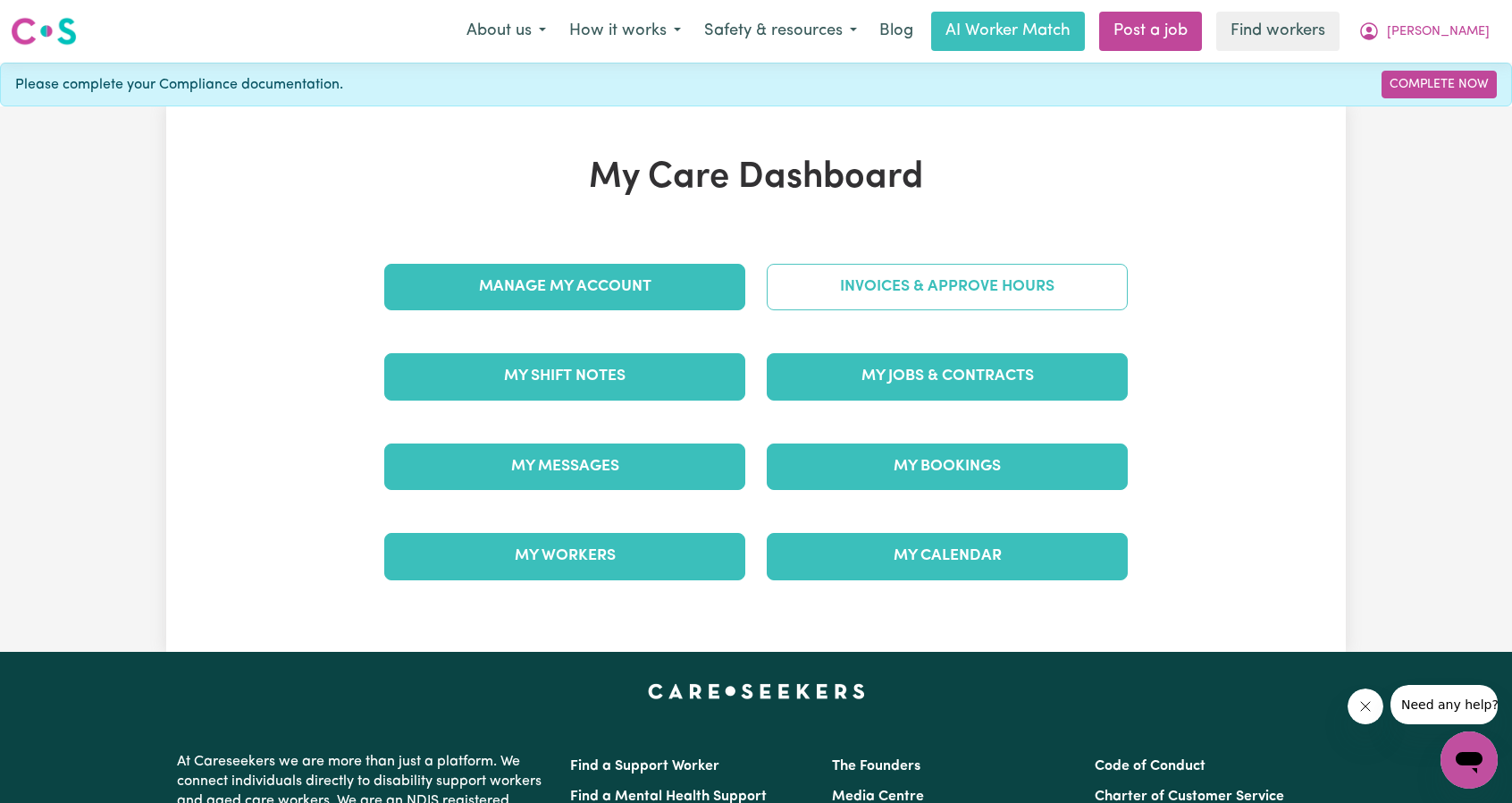
click at [876, 296] on link "Invoices & Approve Hours" at bounding box center [947, 286] width 361 height 46
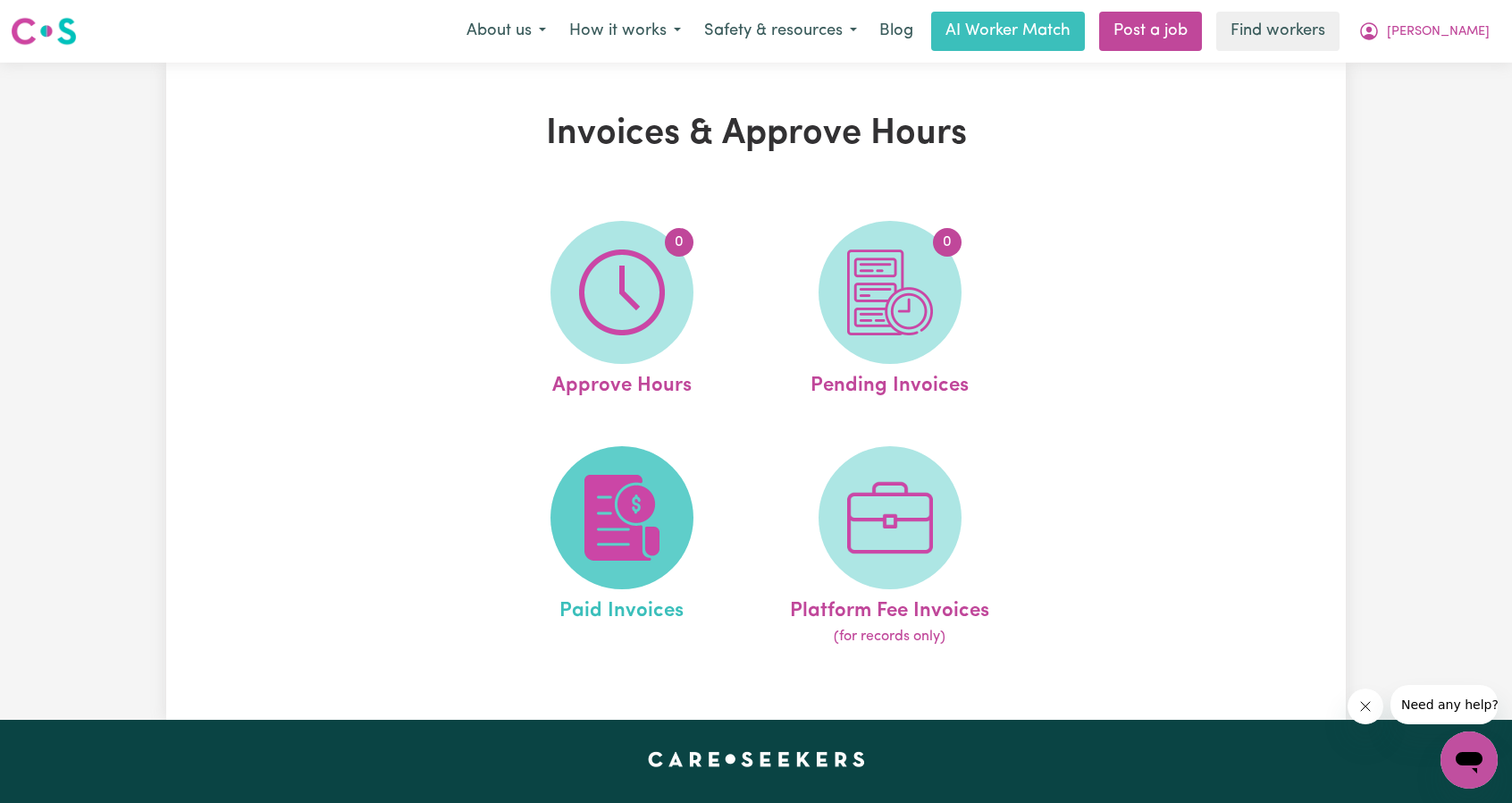
click at [563, 532] on span at bounding box center [622, 517] width 143 height 143
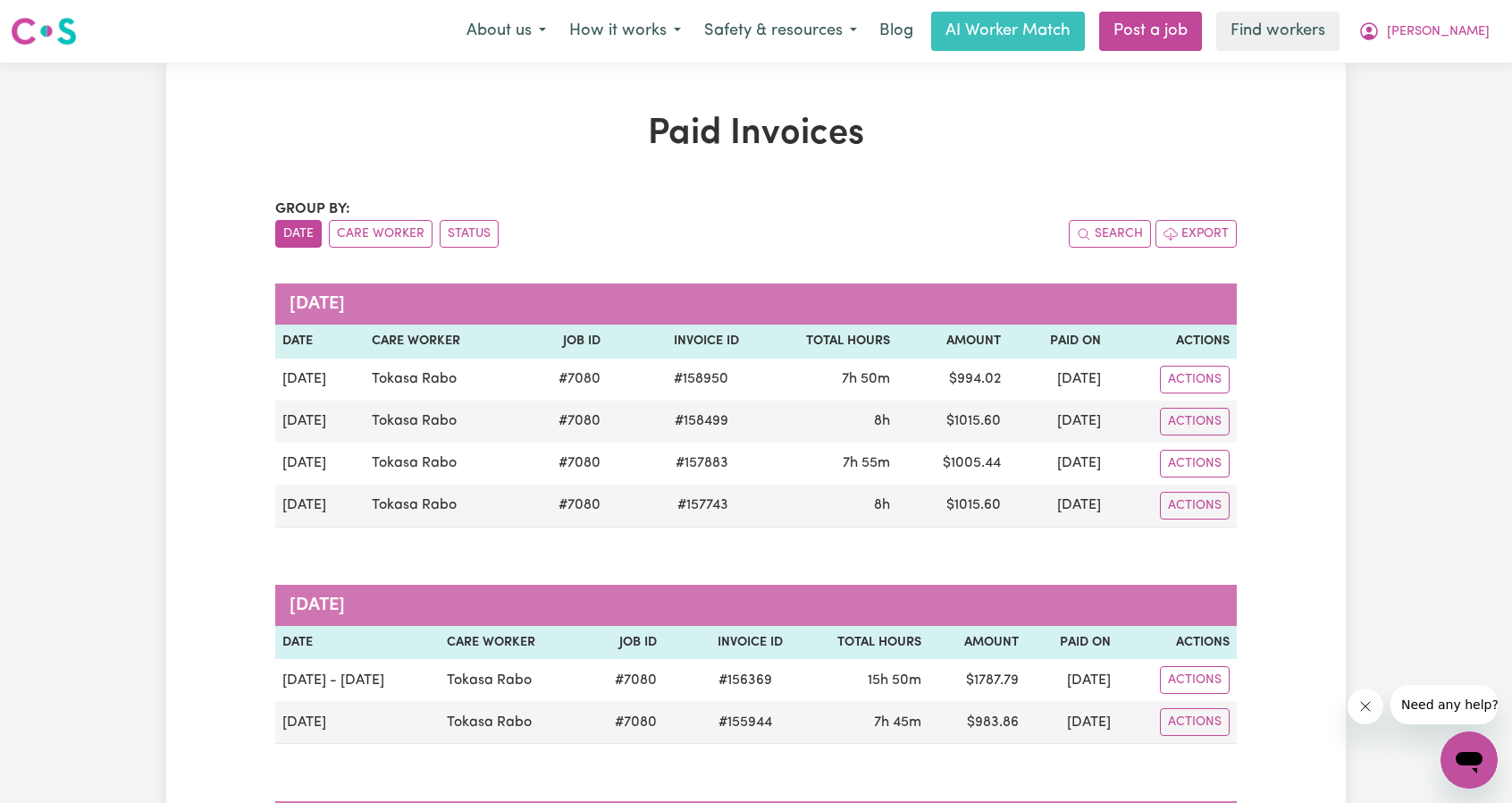
click at [1468, 51] on div "Menu About us How it works Safety & resources Blog AI Worker Match Post a job F…" at bounding box center [756, 31] width 1512 height 41
click at [1465, 38] on span "[PERSON_NAME]" at bounding box center [1438, 32] width 103 height 19
click at [1452, 61] on link "My Dashboard" at bounding box center [1429, 69] width 141 height 34
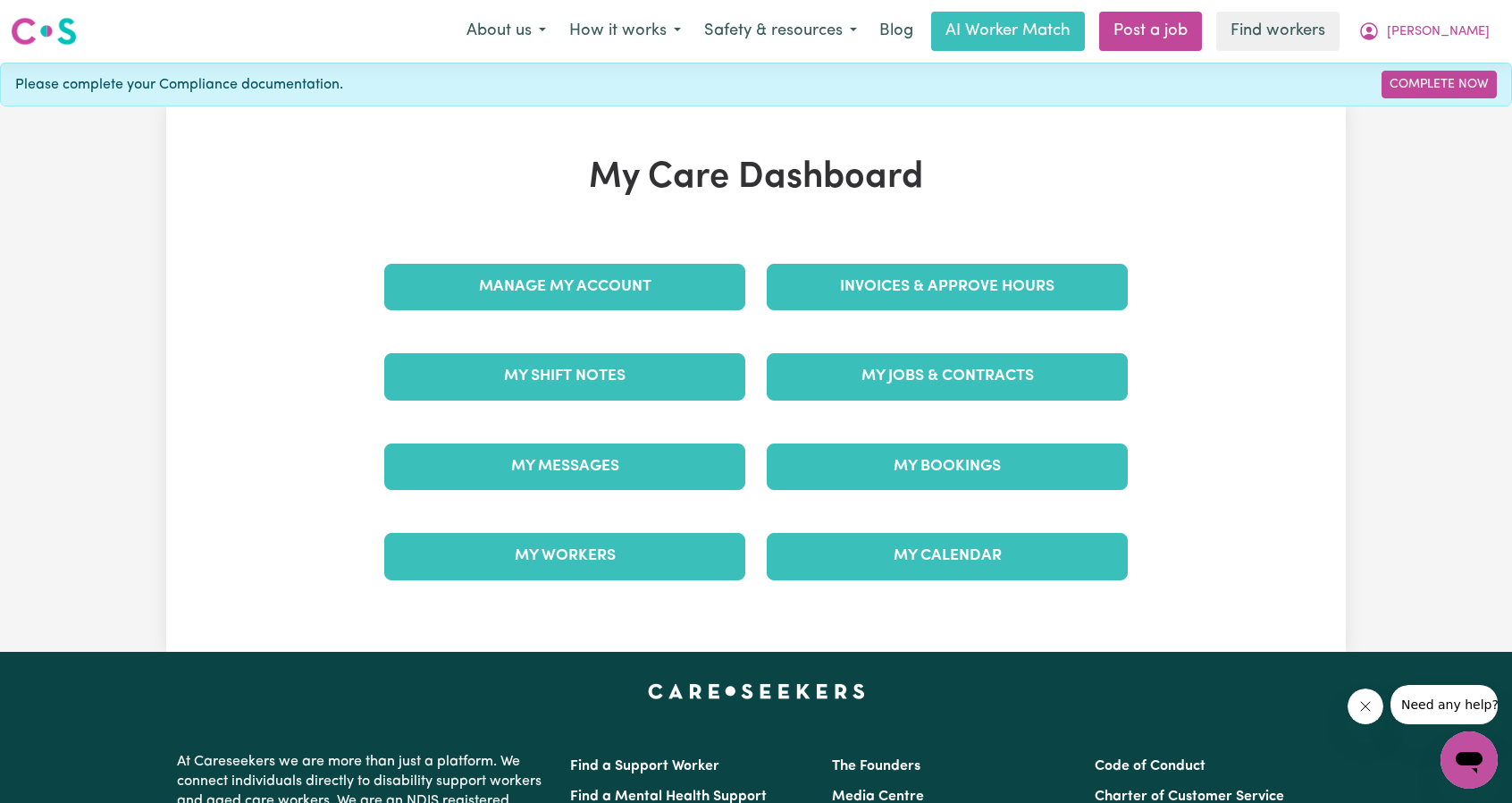
click at [653, 258] on div "Manage My Account" at bounding box center [565, 286] width 382 height 89
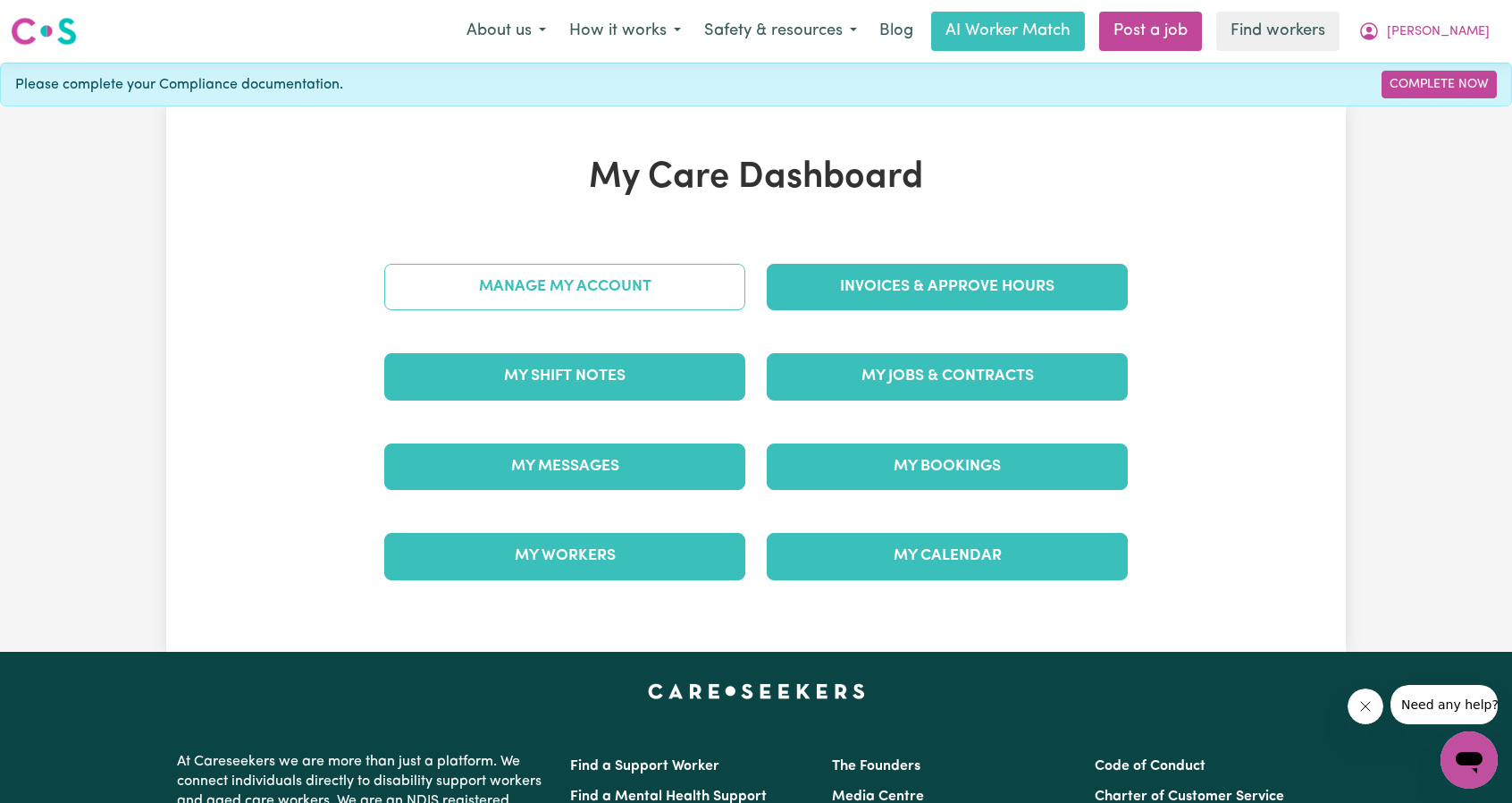
click at [642, 277] on link "Manage My Account" at bounding box center [565, 286] width 361 height 46
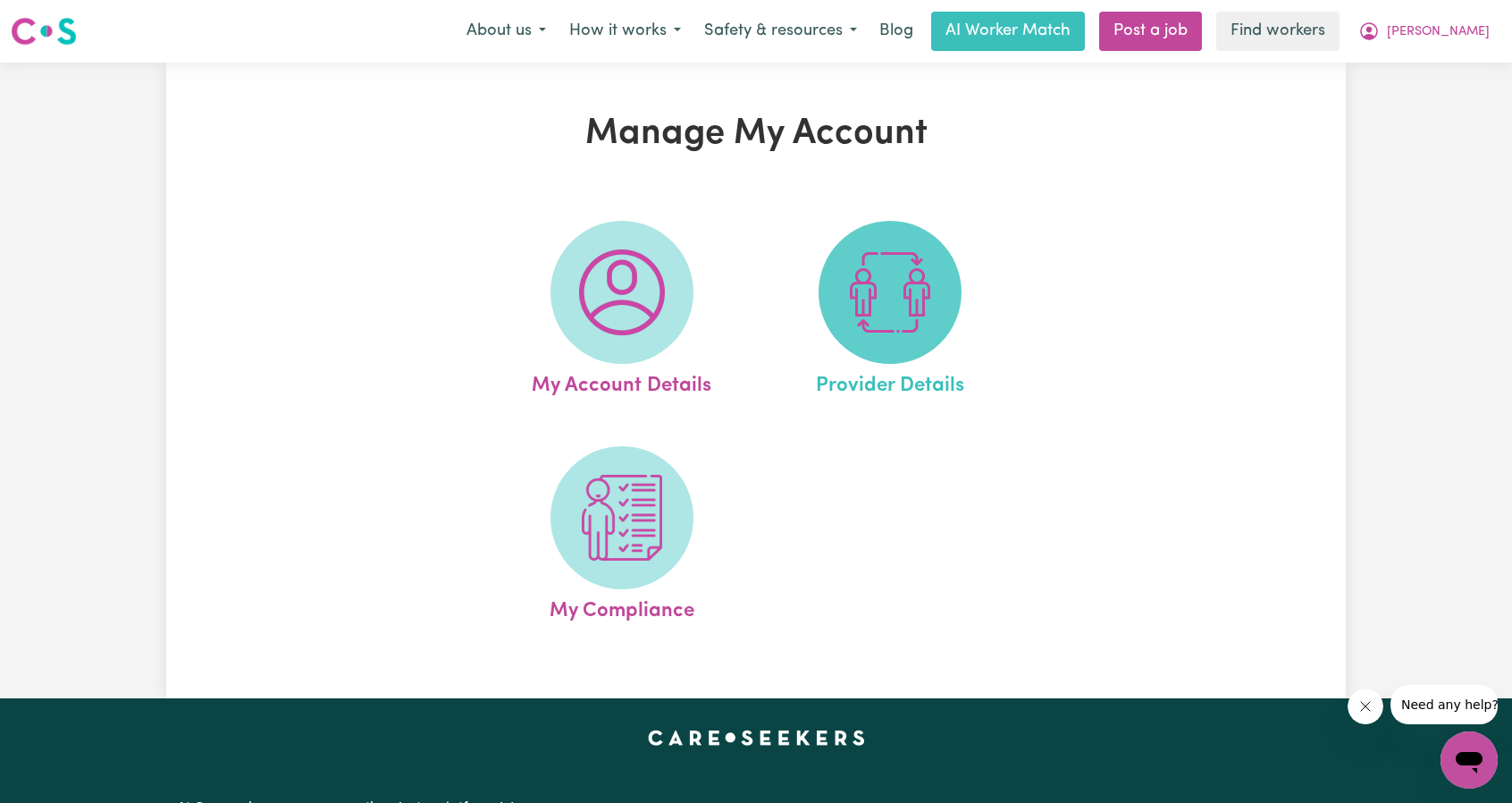
click at [915, 290] on img at bounding box center [890, 292] width 85 height 85
select select "NDIS_FUNDING_PLAN_MANAGED"
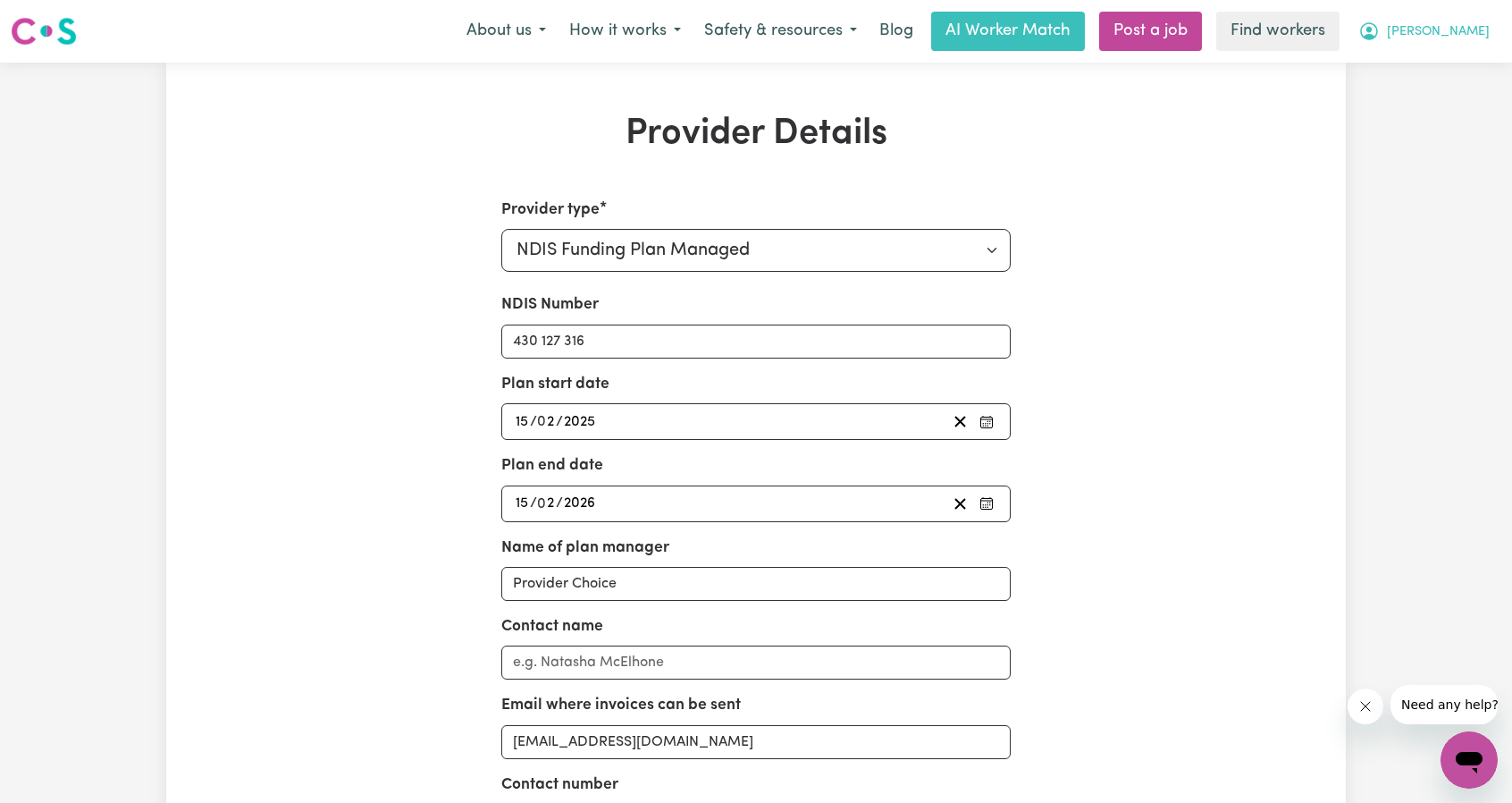
click at [1478, 24] on span "[PERSON_NAME]" at bounding box center [1438, 32] width 103 height 19
click at [1475, 53] on link "My Dashboard" at bounding box center [1429, 69] width 141 height 34
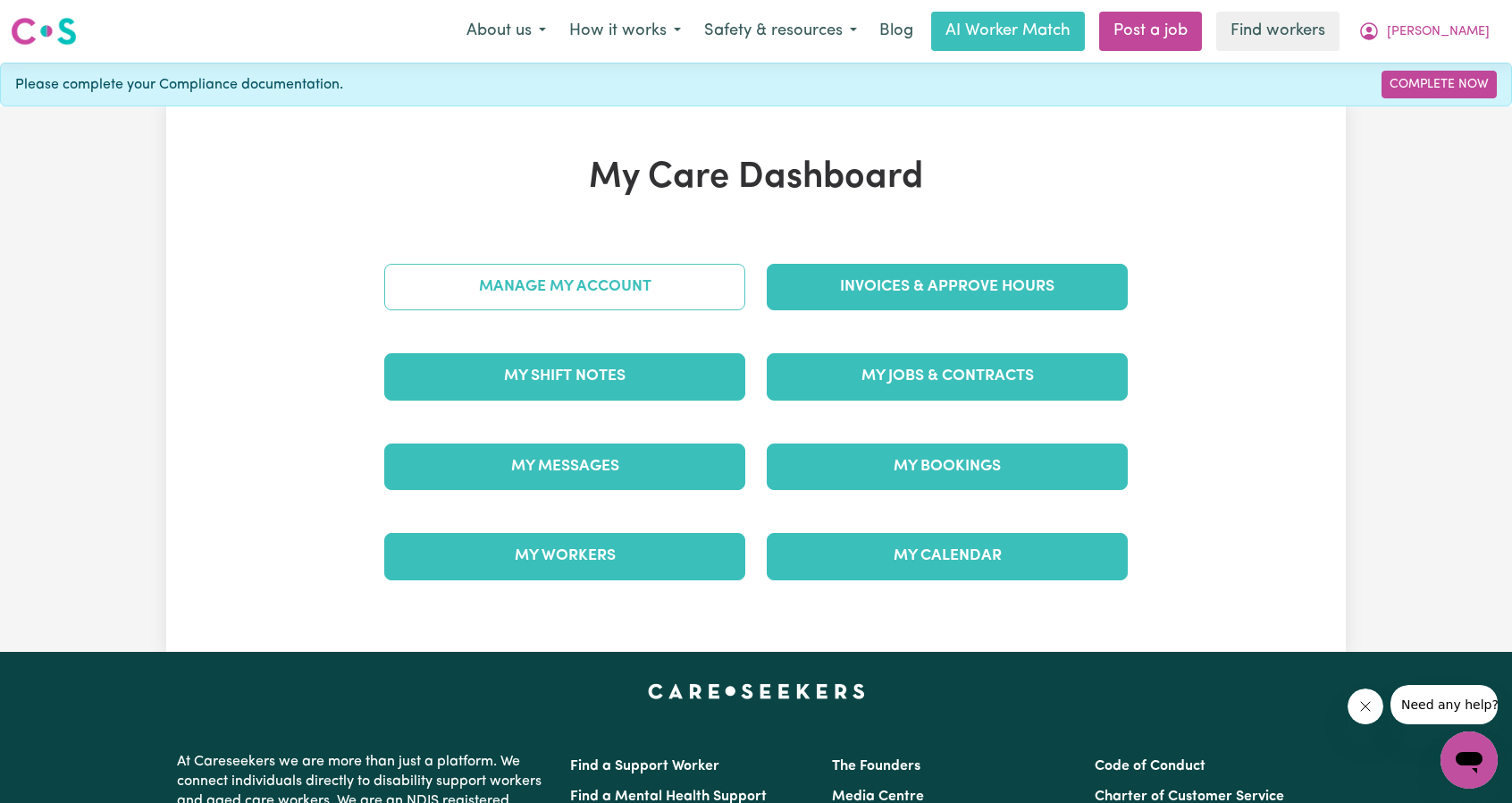
click at [618, 287] on link "Manage My Account" at bounding box center [565, 286] width 361 height 46
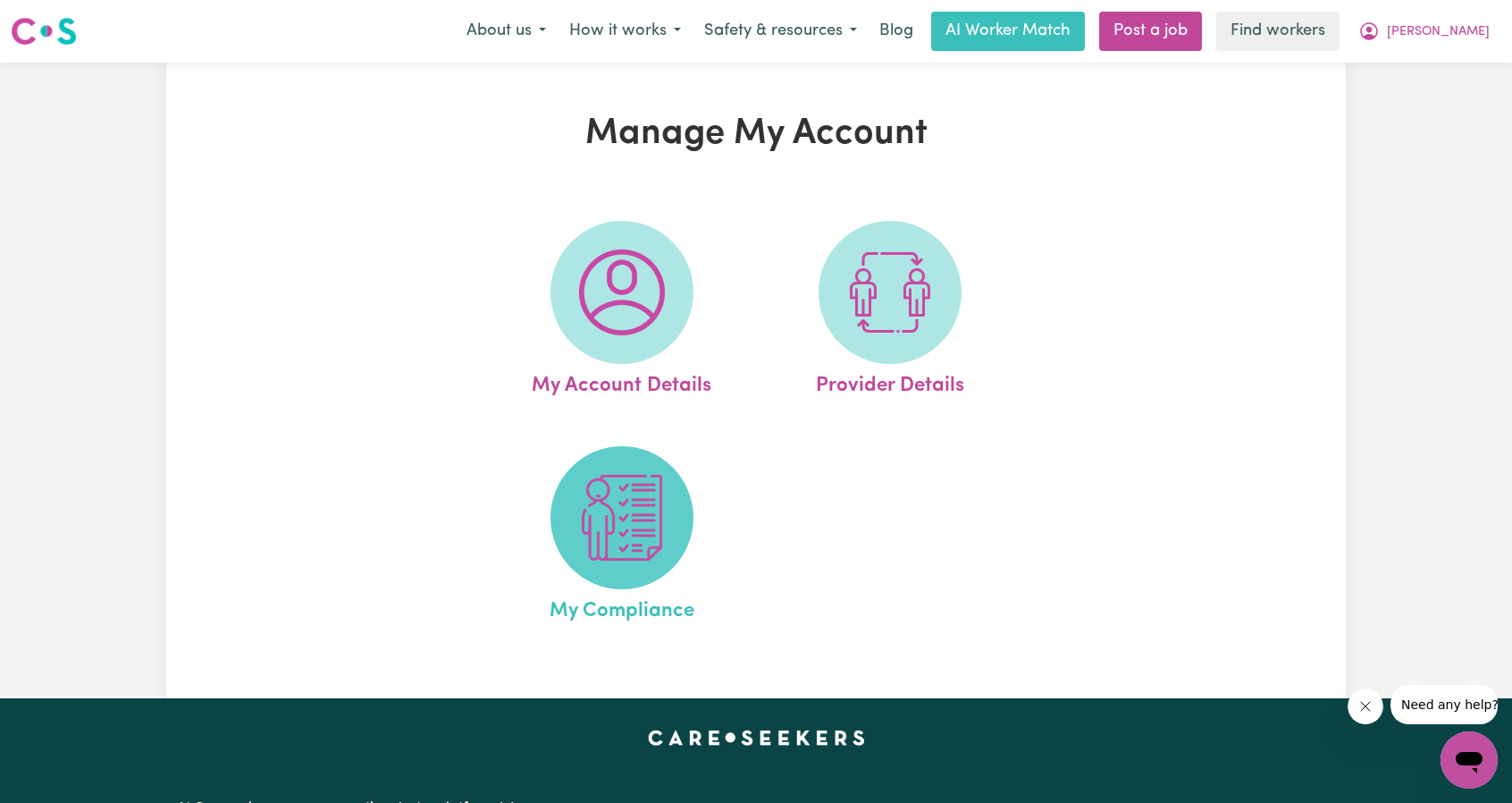
click at [649, 514] on img at bounding box center [622, 517] width 85 height 85
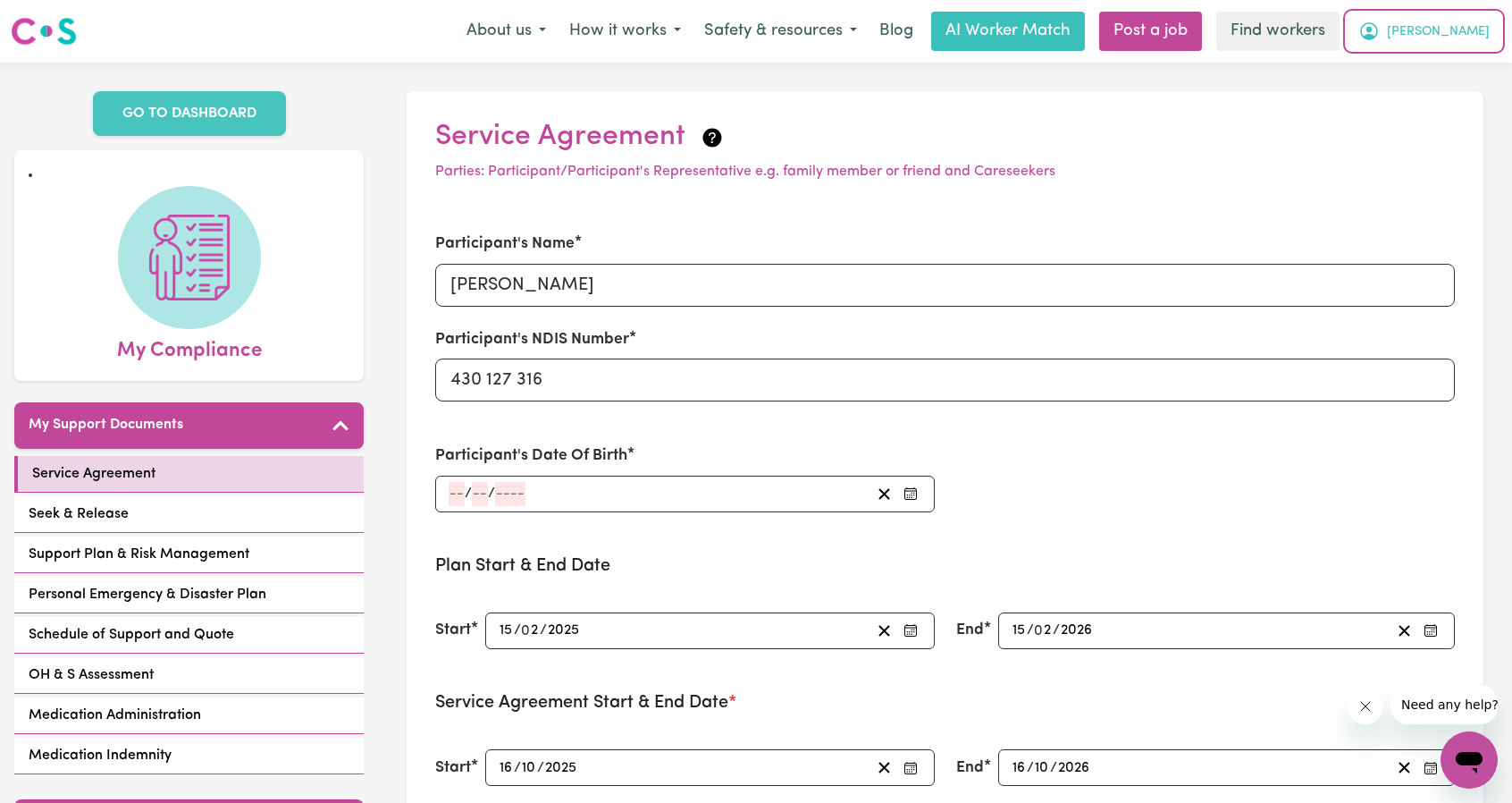
click at [1475, 20] on button "[PERSON_NAME]" at bounding box center [1424, 31] width 155 height 37
click at [1441, 53] on link "My Dashboard" at bounding box center [1429, 69] width 141 height 34
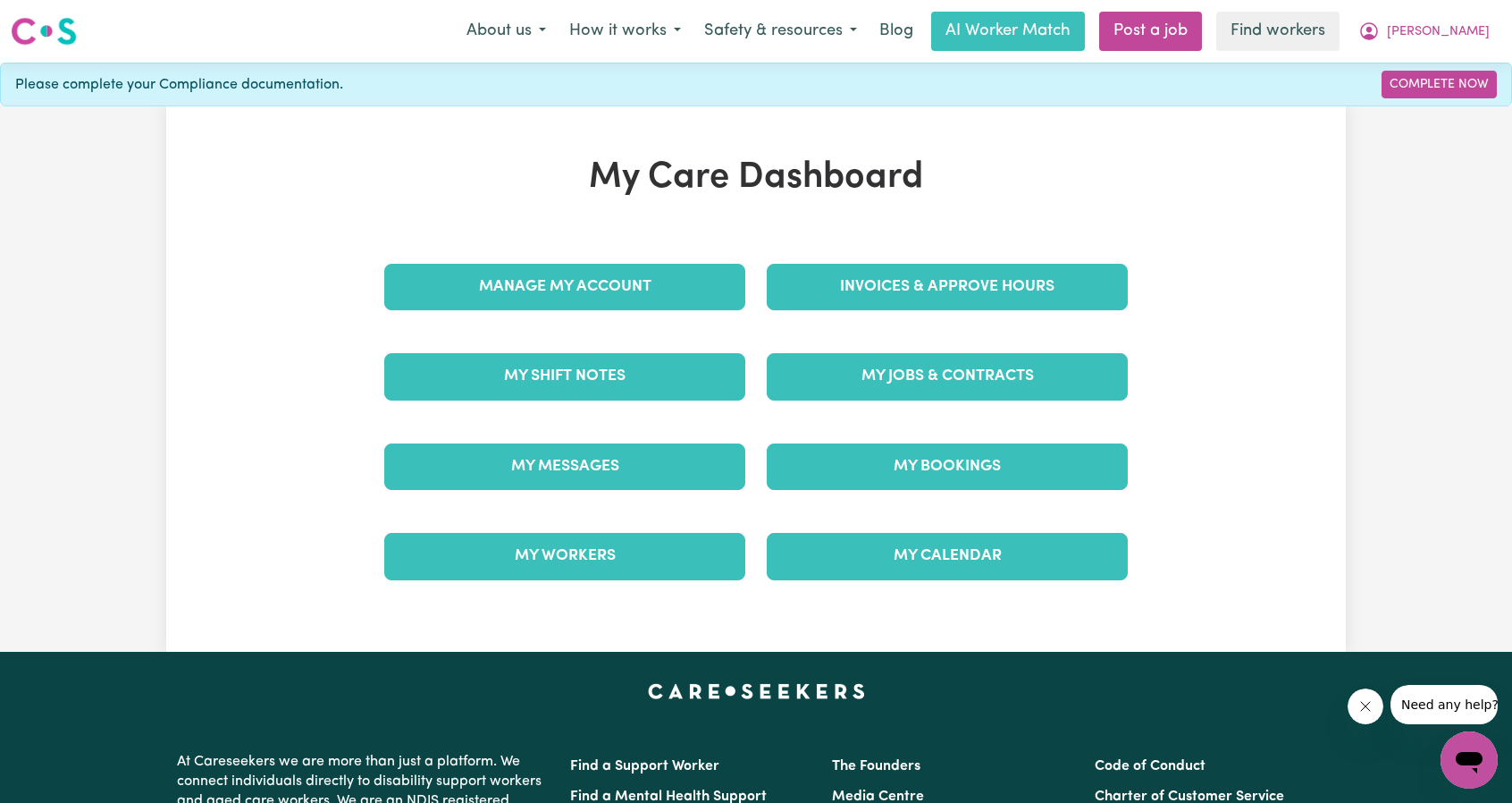
click at [627, 260] on div "Manage My Account" at bounding box center [565, 286] width 382 height 89
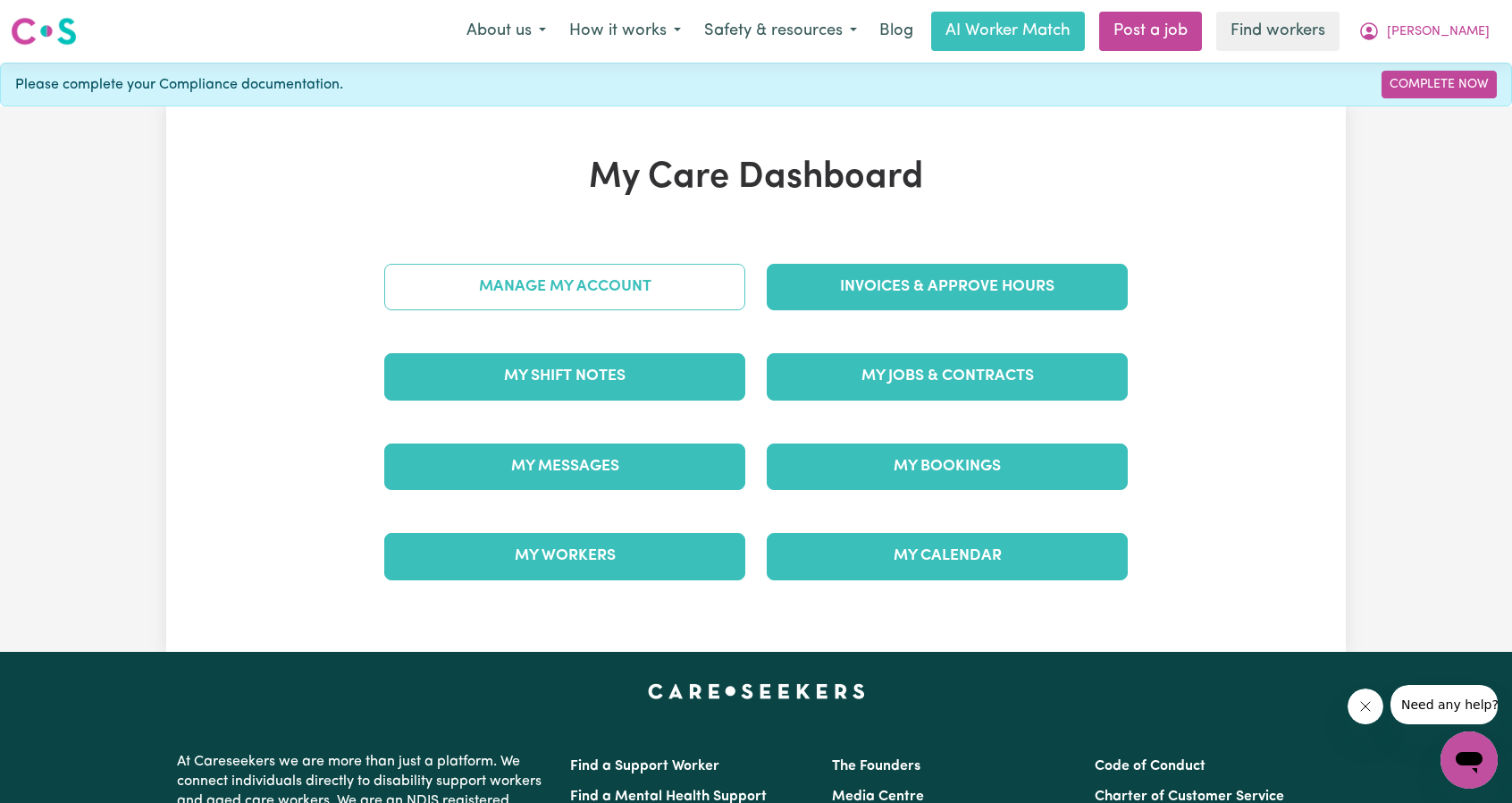
click at [690, 294] on link "Manage My Account" at bounding box center [565, 286] width 361 height 46
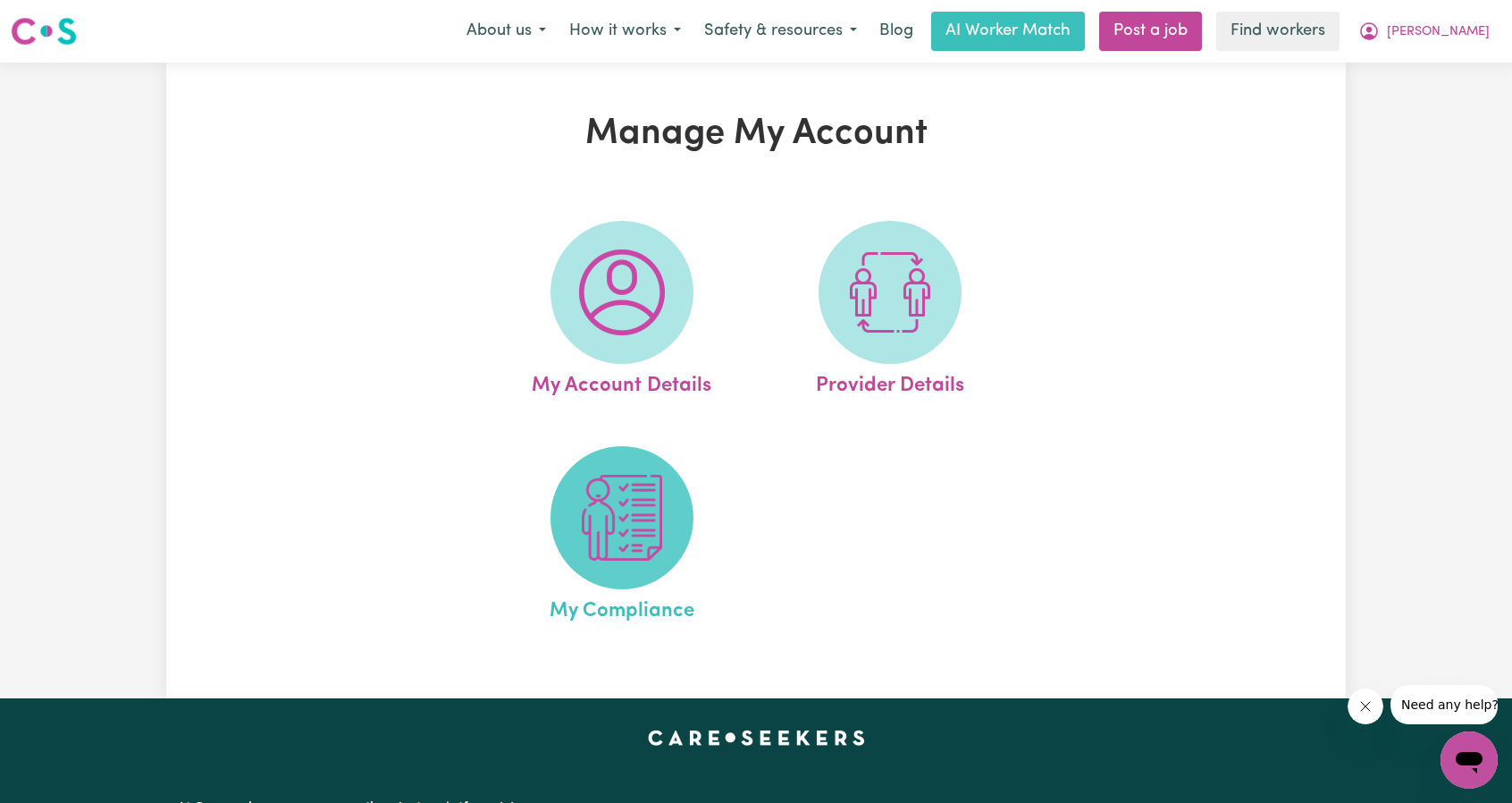
click at [554, 521] on span at bounding box center [622, 517] width 143 height 143
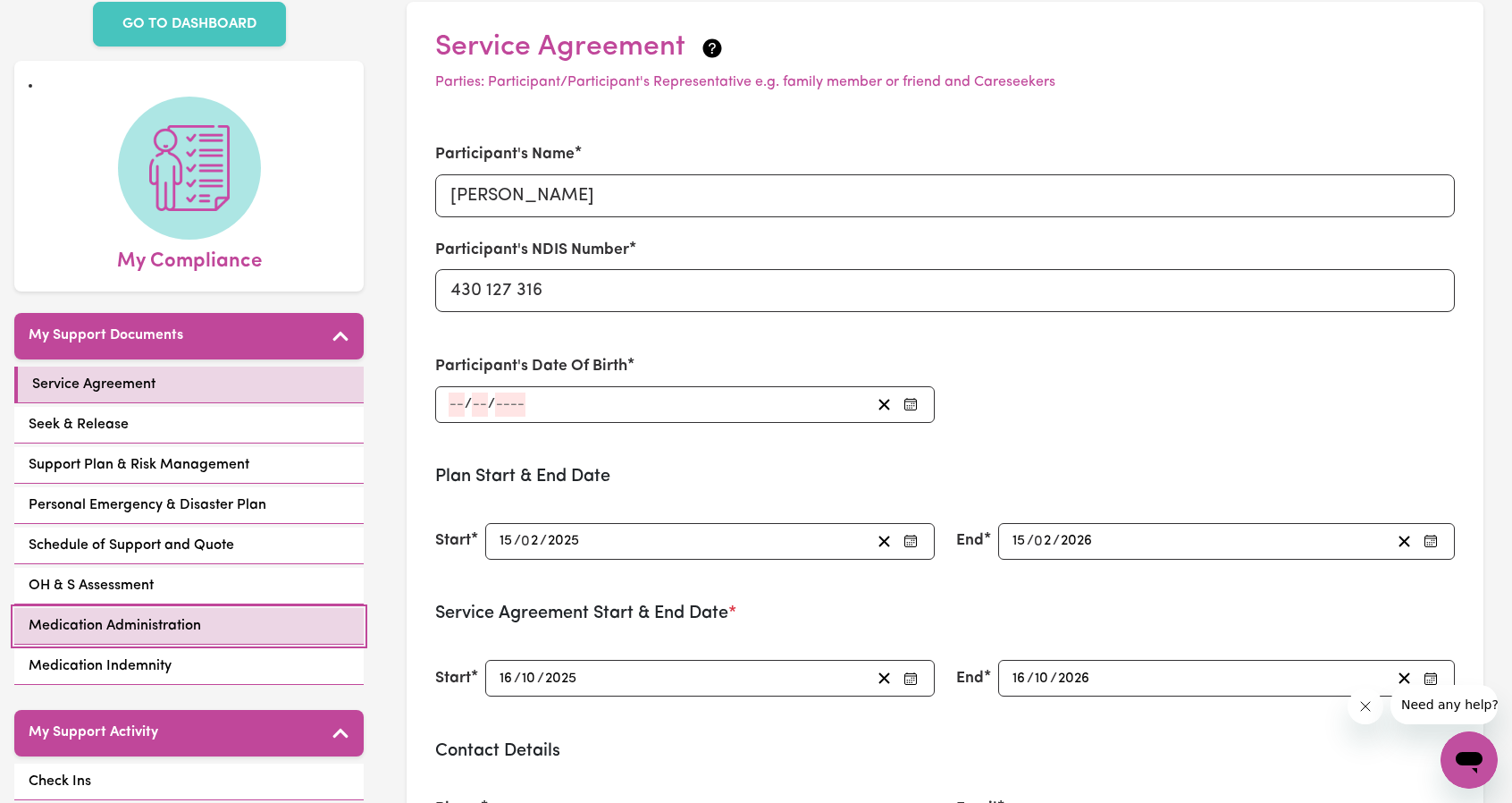
click at [183, 615] on span "Medication Administration" at bounding box center [115, 625] width 173 height 21
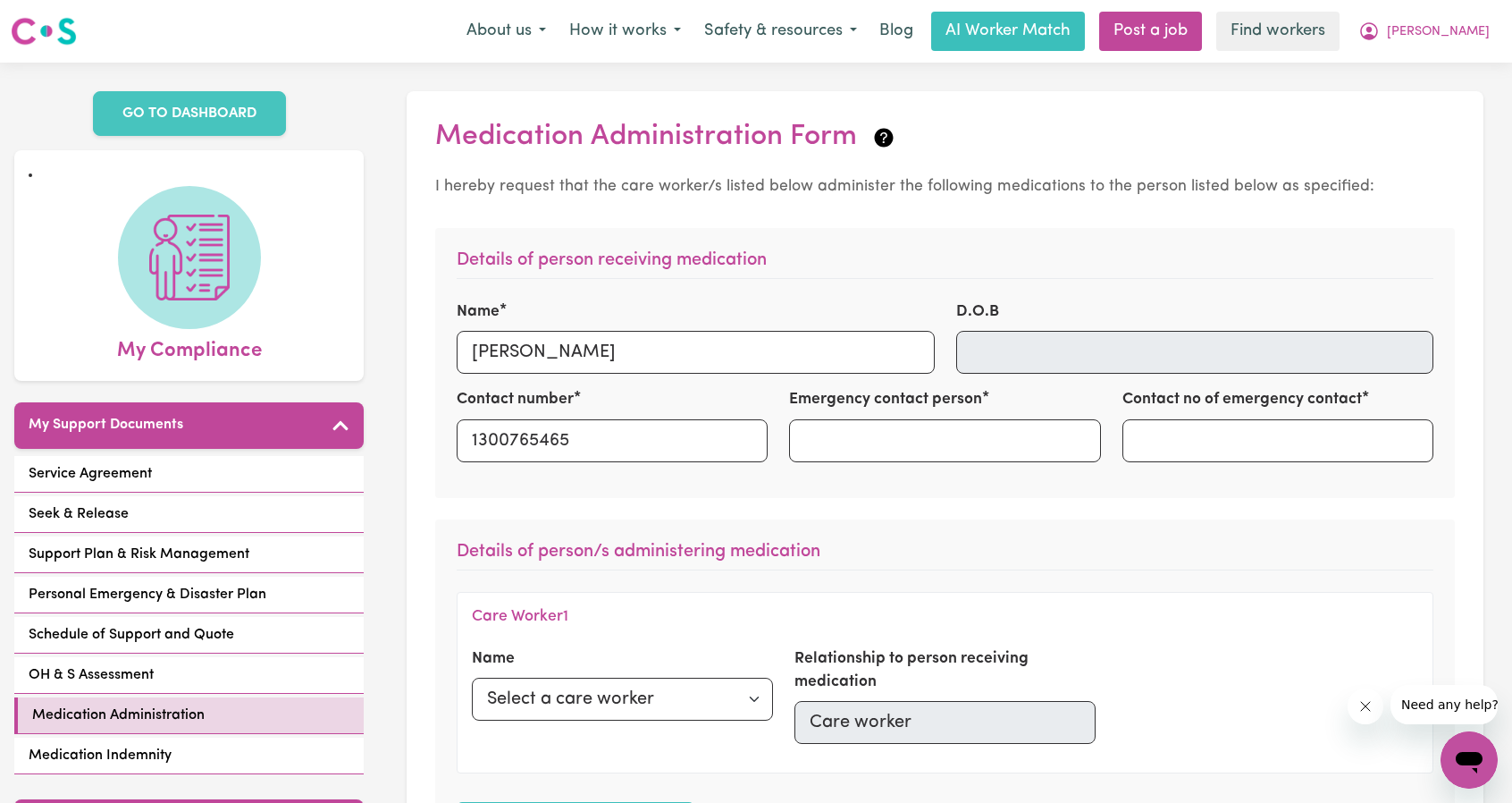
click at [1477, 52] on nav "Menu About us How it works Safety & resources Blog AI Worker Match Post a job F…" at bounding box center [756, 31] width 1512 height 62
click at [1475, 42] on button "[PERSON_NAME]" at bounding box center [1424, 31] width 155 height 37
click at [1416, 98] on link "Logout" at bounding box center [1429, 102] width 141 height 34
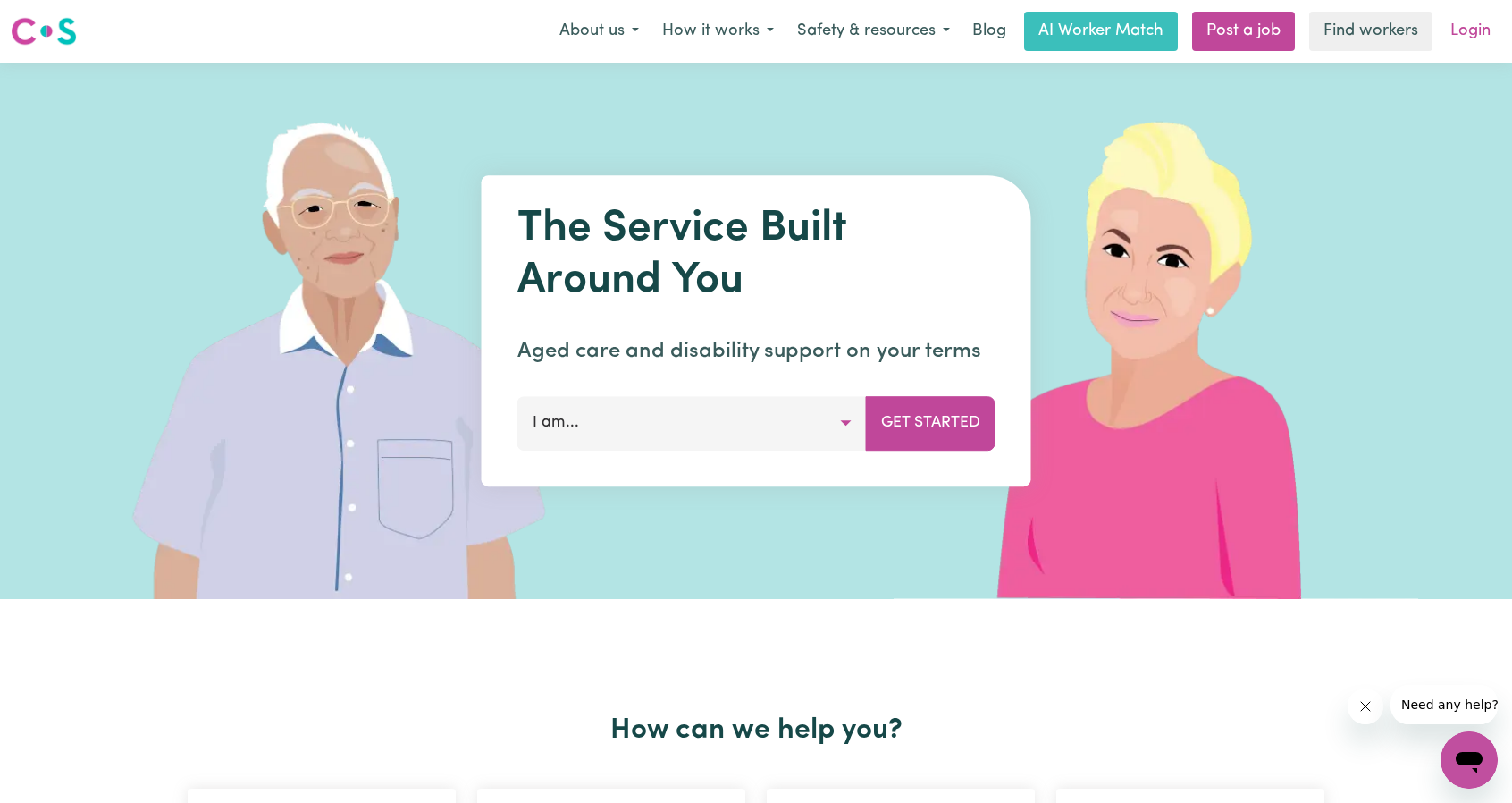
click at [1473, 47] on link "Login" at bounding box center [1471, 31] width 61 height 39
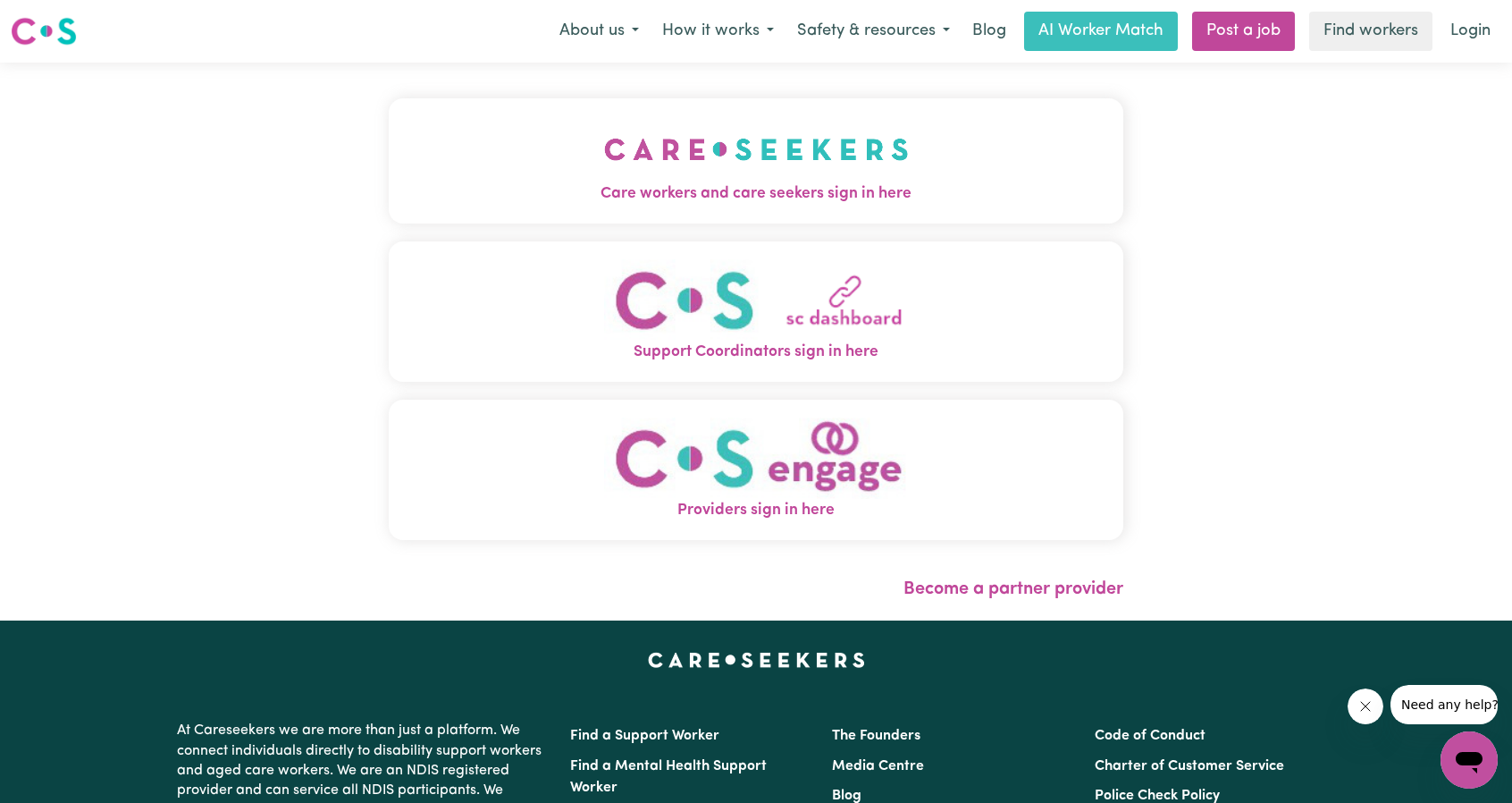
click at [836, 162] on button "Care workers and care seekers sign in here" at bounding box center [756, 160] width 735 height 125
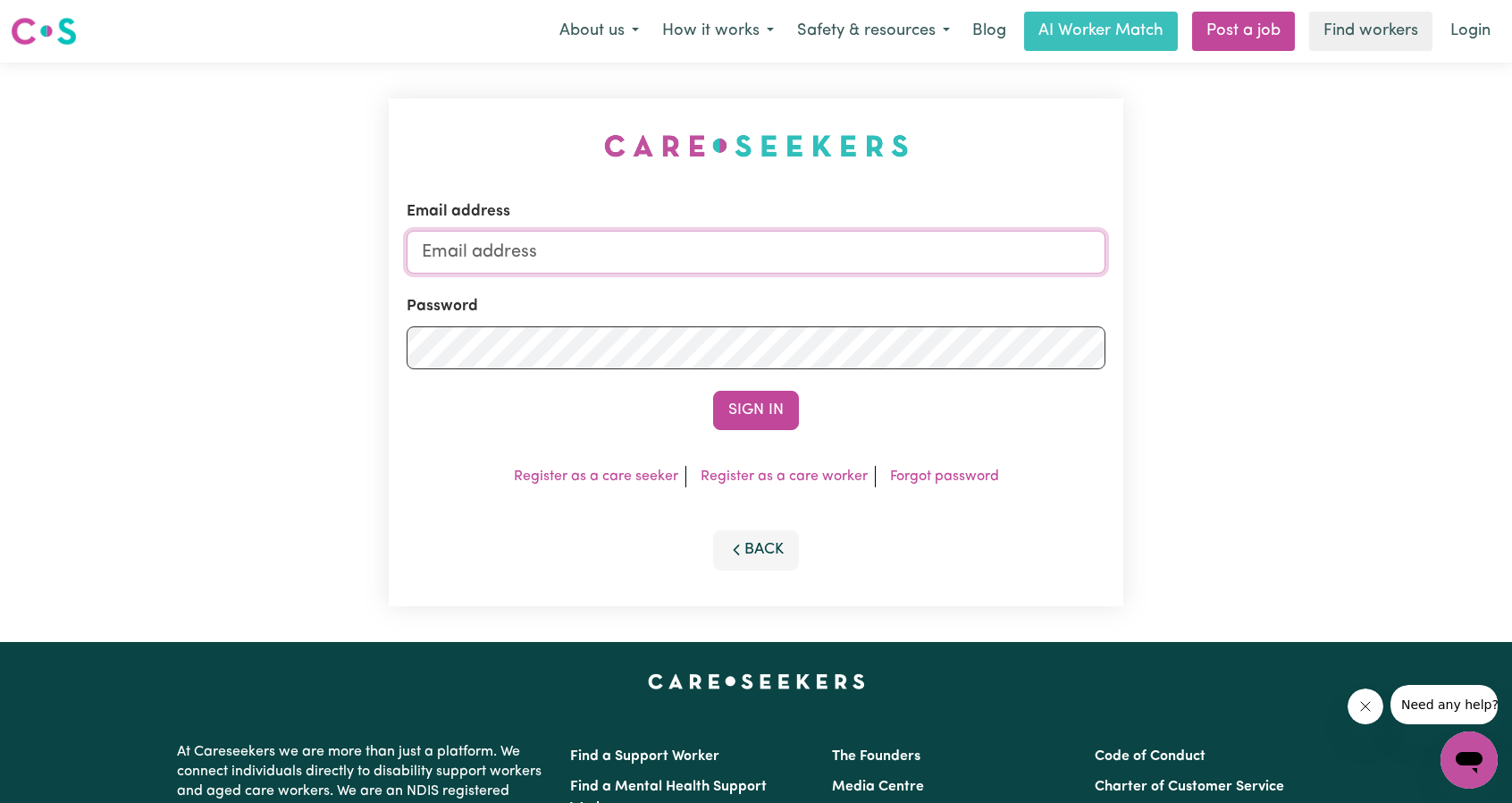
click at [712, 245] on input "Email address" at bounding box center [756, 252] width 699 height 43
click at [519, 253] on input "superuser~ethan@careseekers.com.au" at bounding box center [756, 252] width 699 height 43
drag, startPoint x: 516, startPoint y: 251, endPoint x: 924, endPoint y: 258, distance: 408.1
click at [922, 255] on input "superuser~ethan@careseekers.com.au" at bounding box center [756, 252] width 699 height 43
type input "superuser~ethanshelpers@outlook.com"
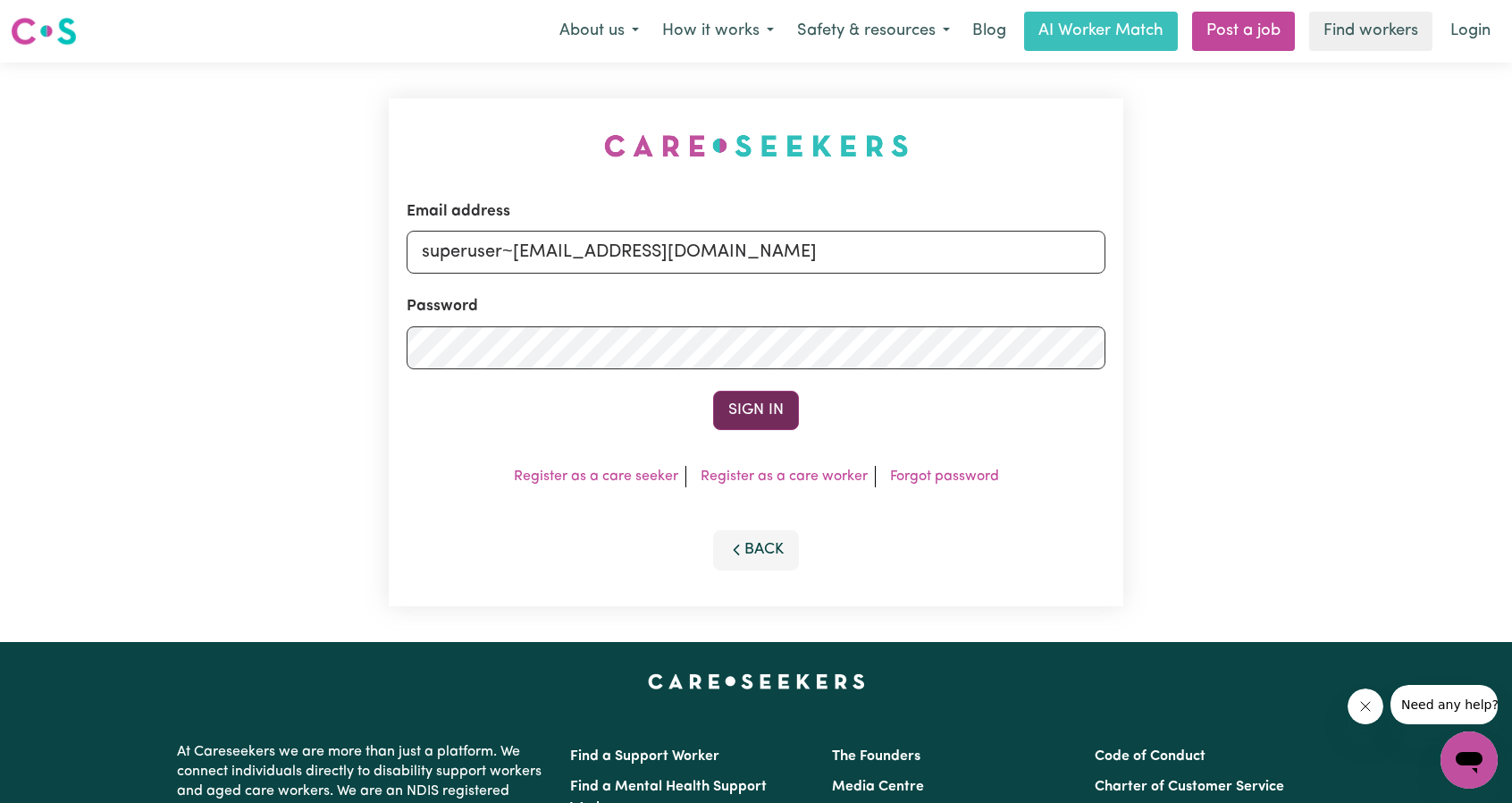
click at [779, 406] on button "Sign In" at bounding box center [756, 410] width 85 height 39
